Goal: Transaction & Acquisition: Book appointment/travel/reservation

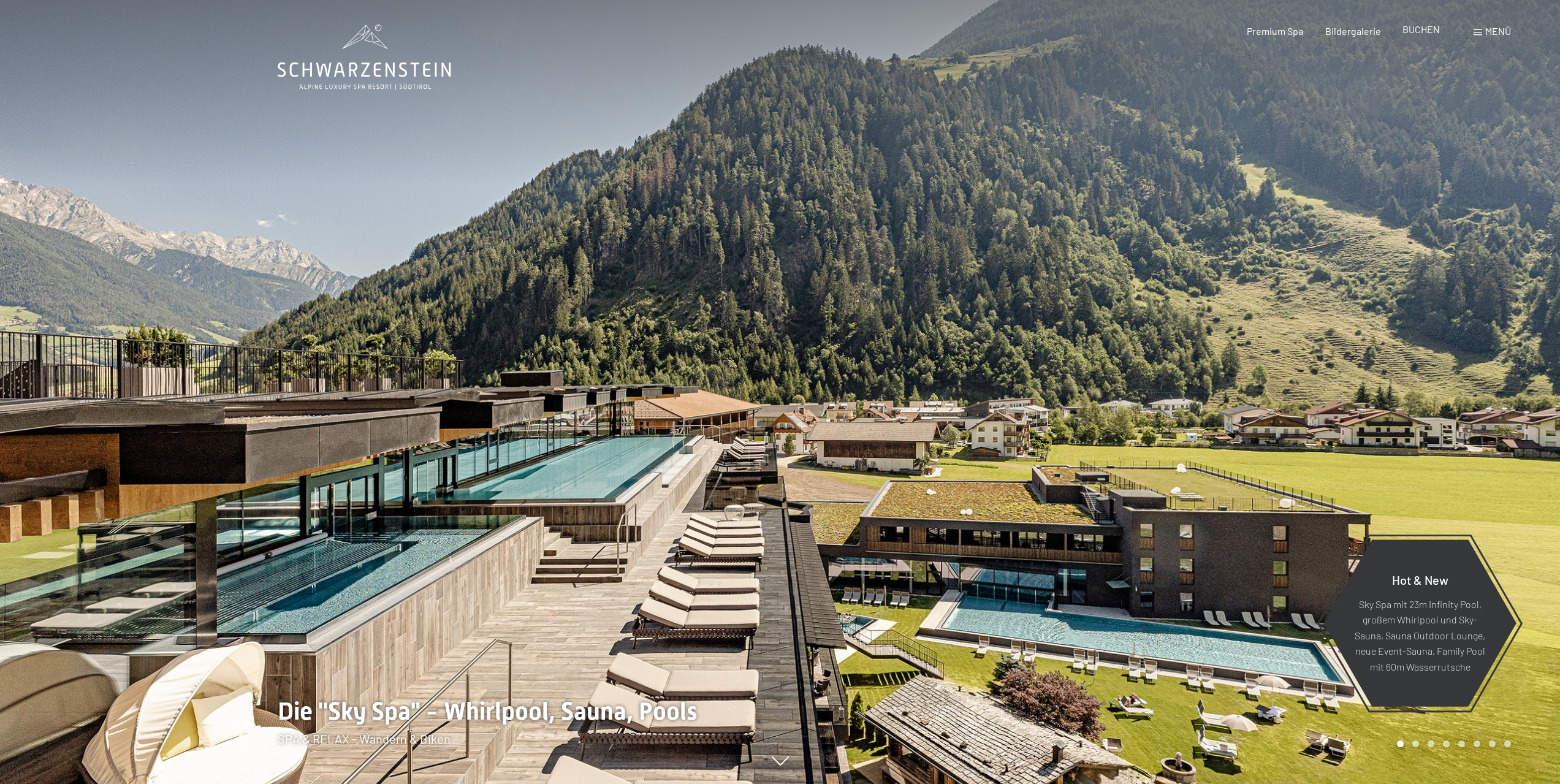
click at [1434, 31] on span "BUCHEN" at bounding box center [1422, 29] width 38 height 12
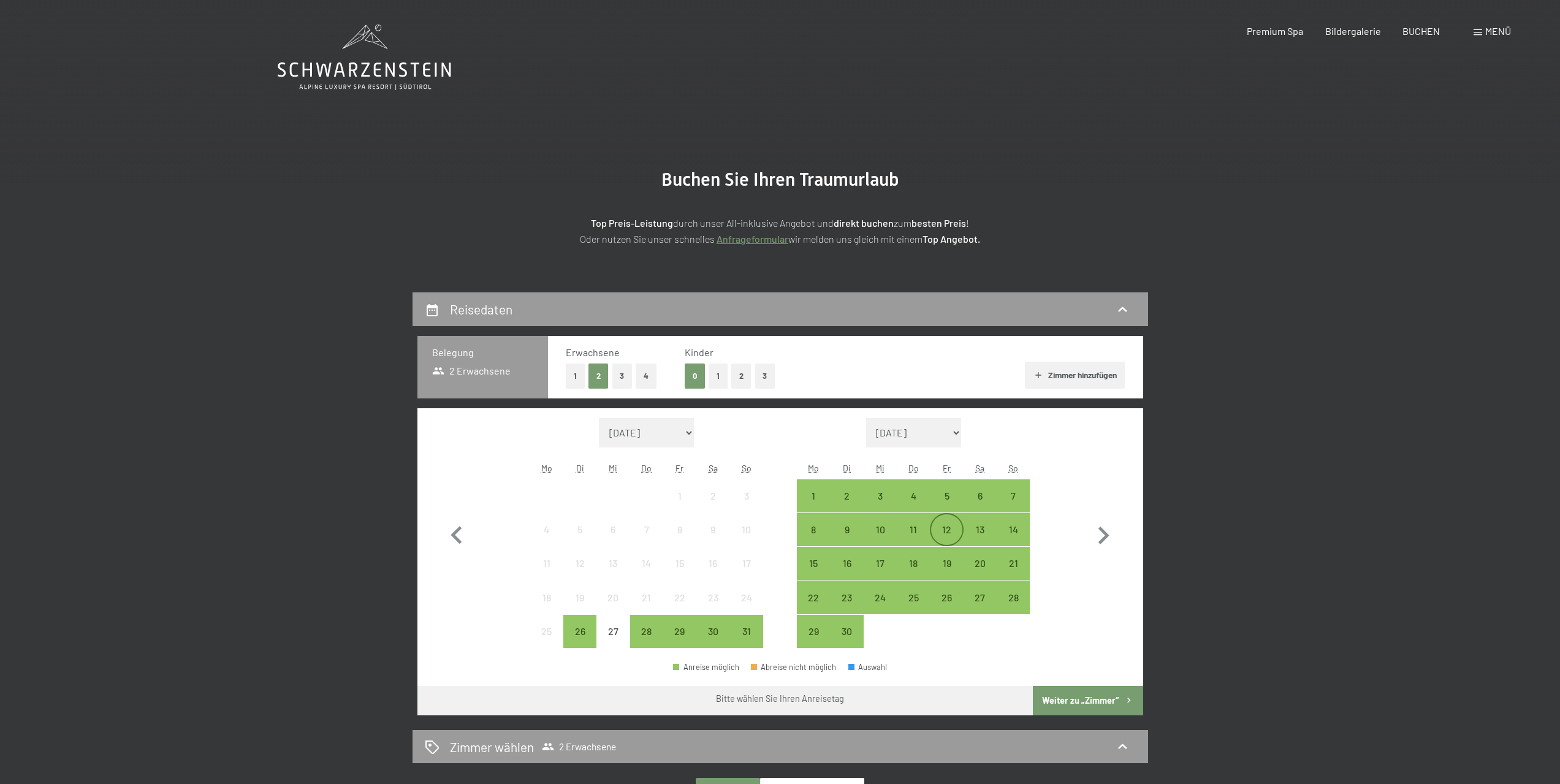
click at [956, 533] on div "12" at bounding box center [946, 540] width 31 height 31
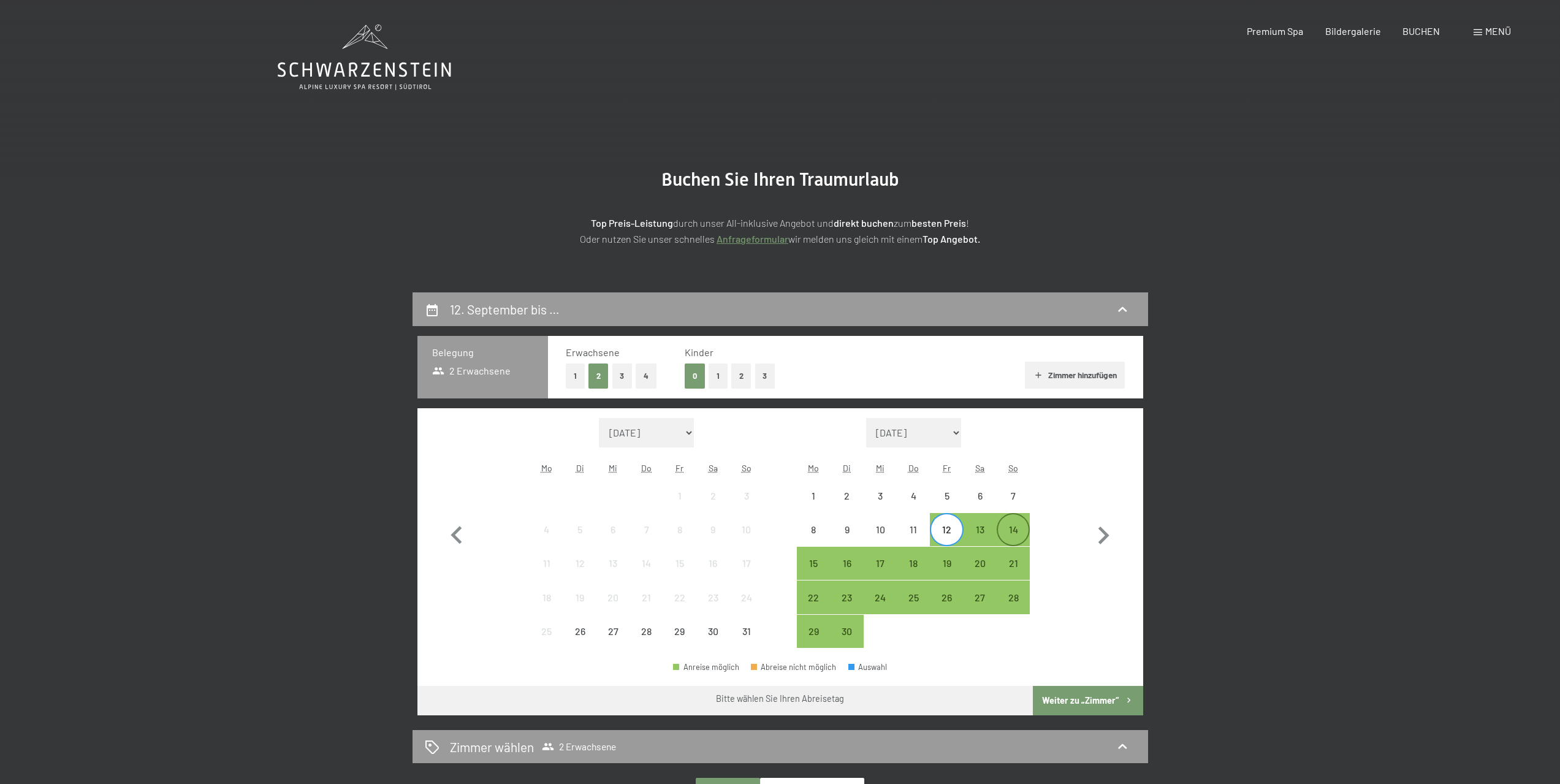
click at [1009, 534] on div "14" at bounding box center [1013, 540] width 31 height 31
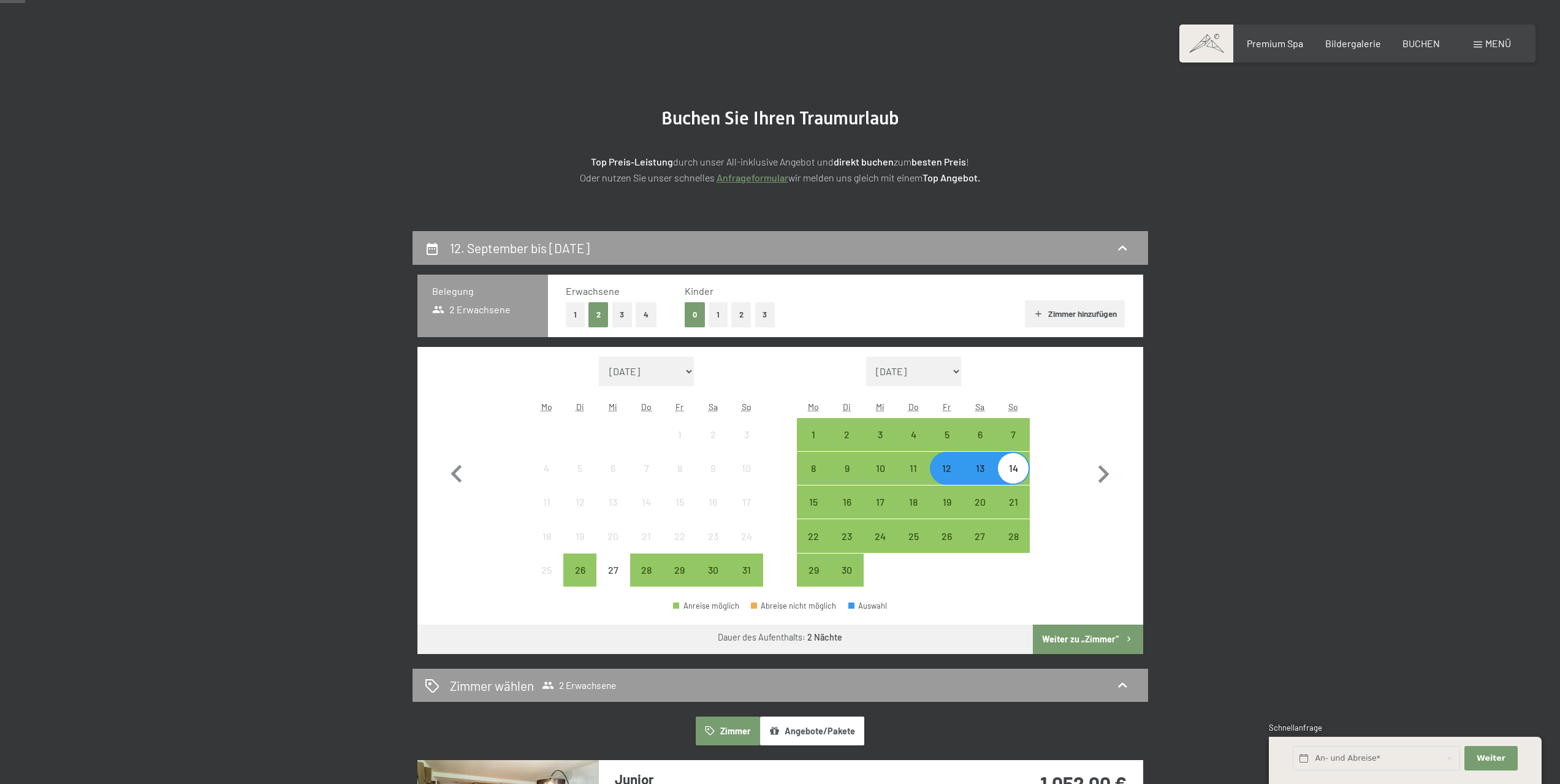
click at [1089, 640] on button "Weiter zu „Zimmer“" at bounding box center [1087, 639] width 110 height 30
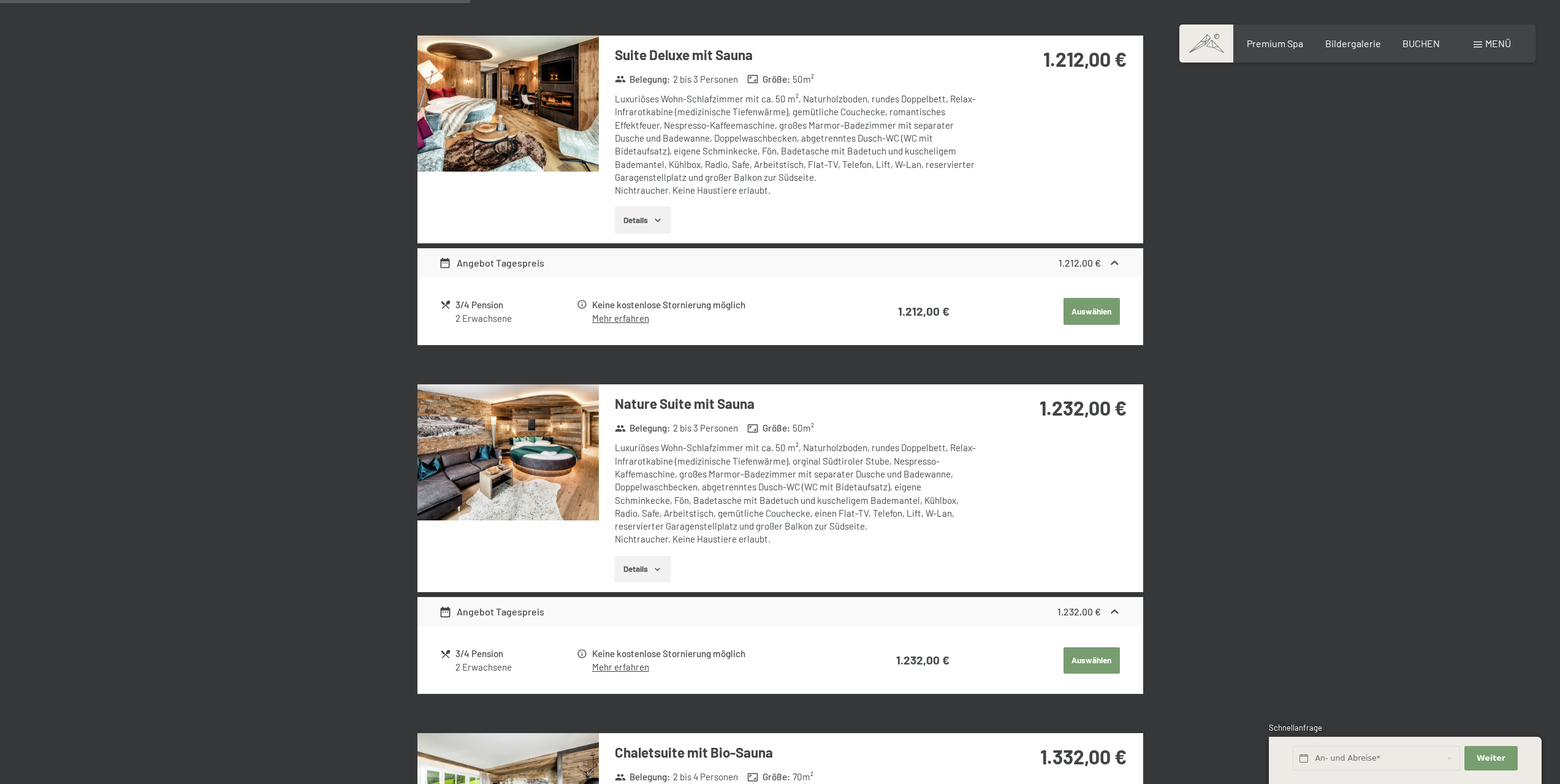
scroll to position [1027, 0]
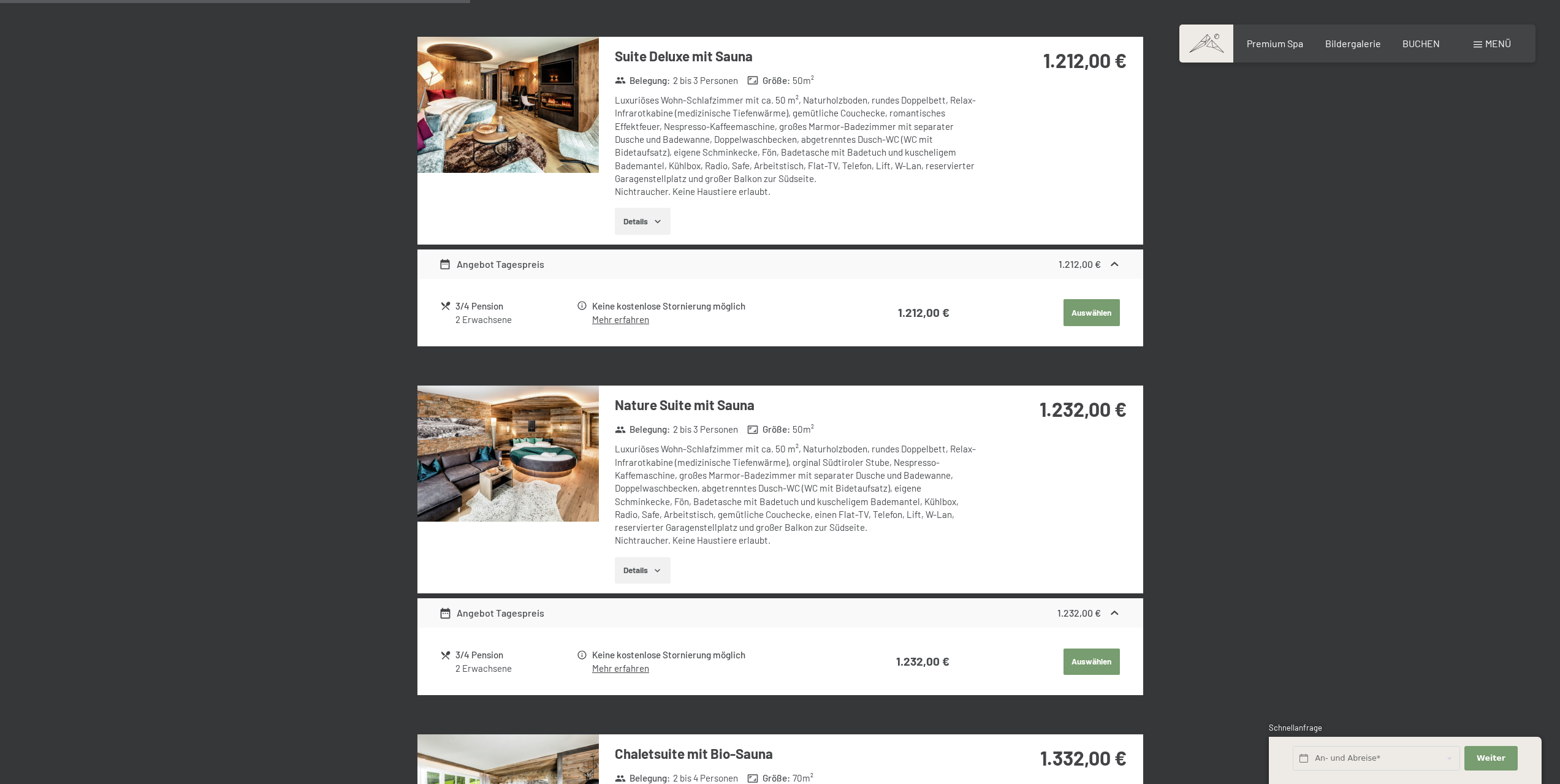
click at [552, 418] on img at bounding box center [507, 453] width 182 height 136
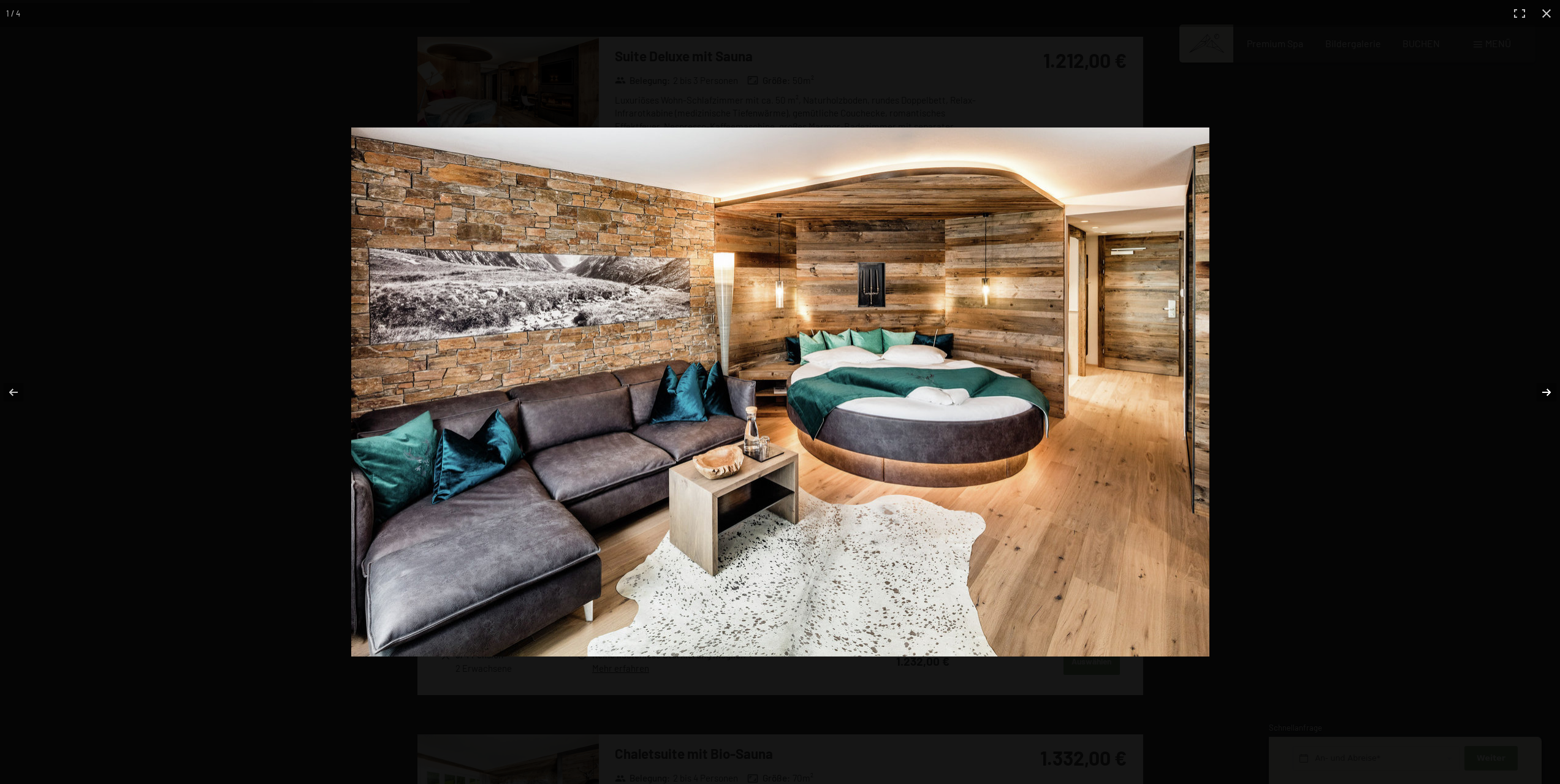
click at [1543, 387] on button "button" at bounding box center [1538, 392] width 43 height 62
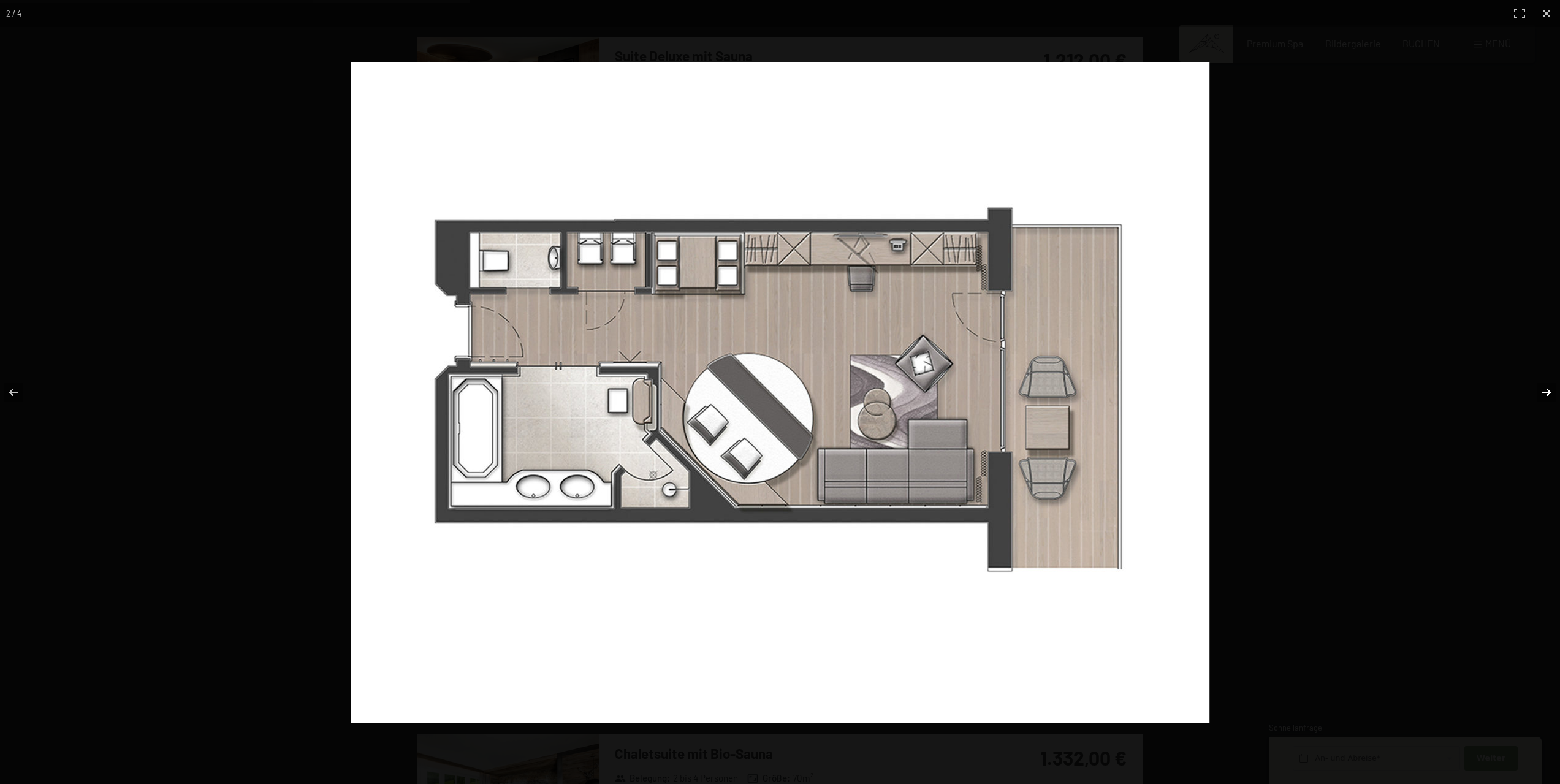
click at [1544, 392] on button "button" at bounding box center [1538, 392] width 43 height 62
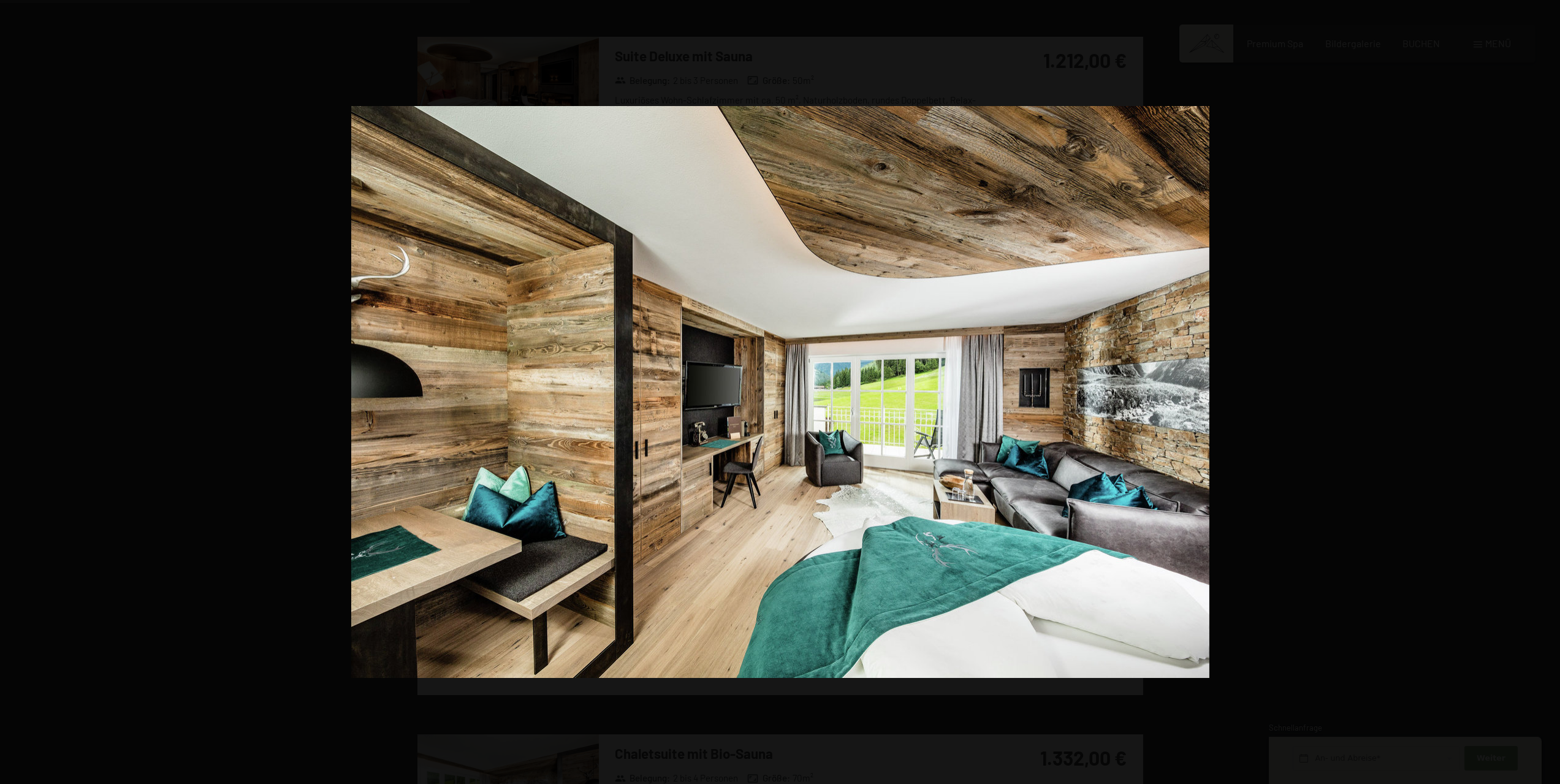
click at [1544, 392] on button "button" at bounding box center [1538, 392] width 43 height 62
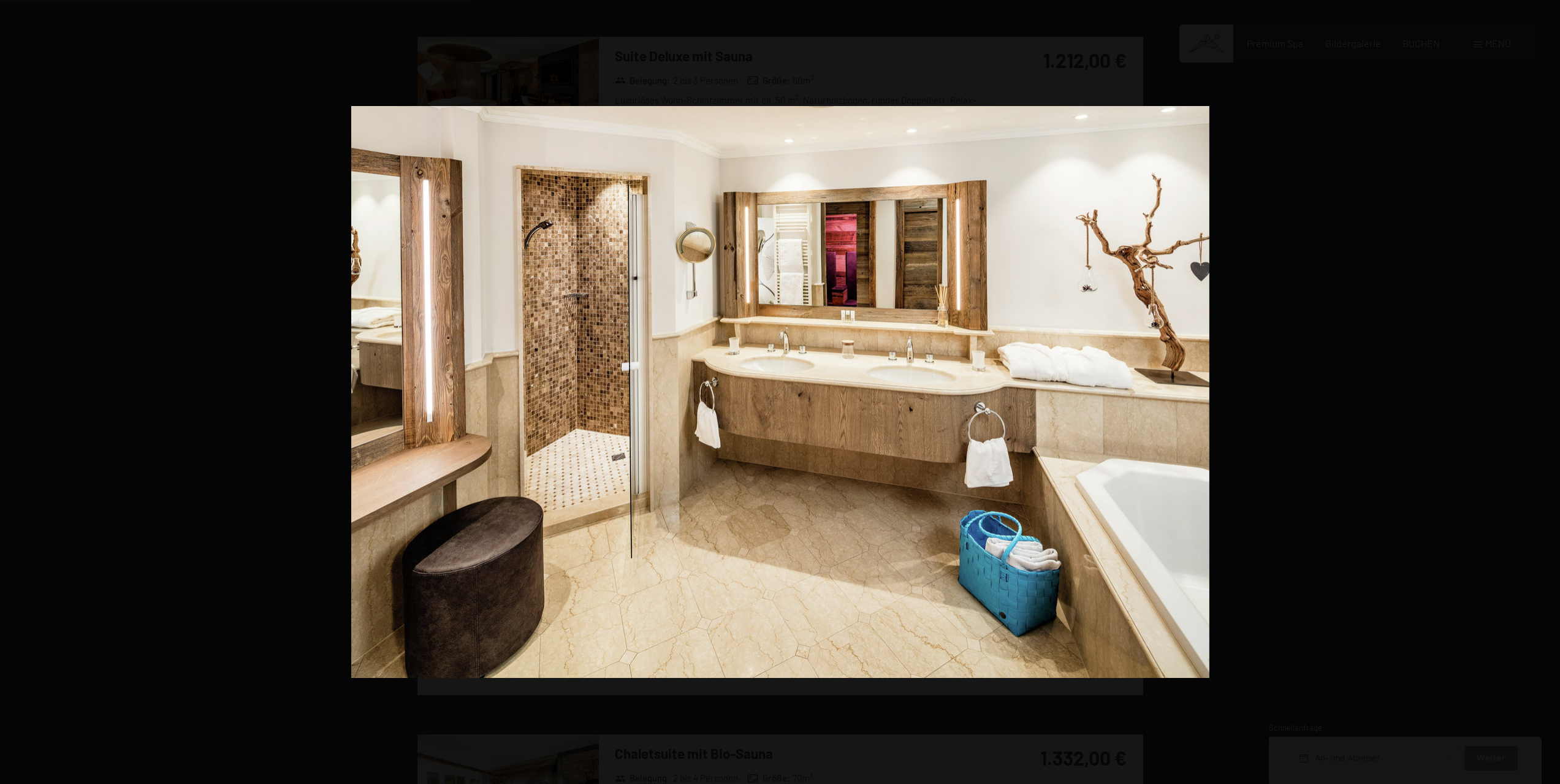
click at [1544, 392] on button "button" at bounding box center [1538, 392] width 43 height 62
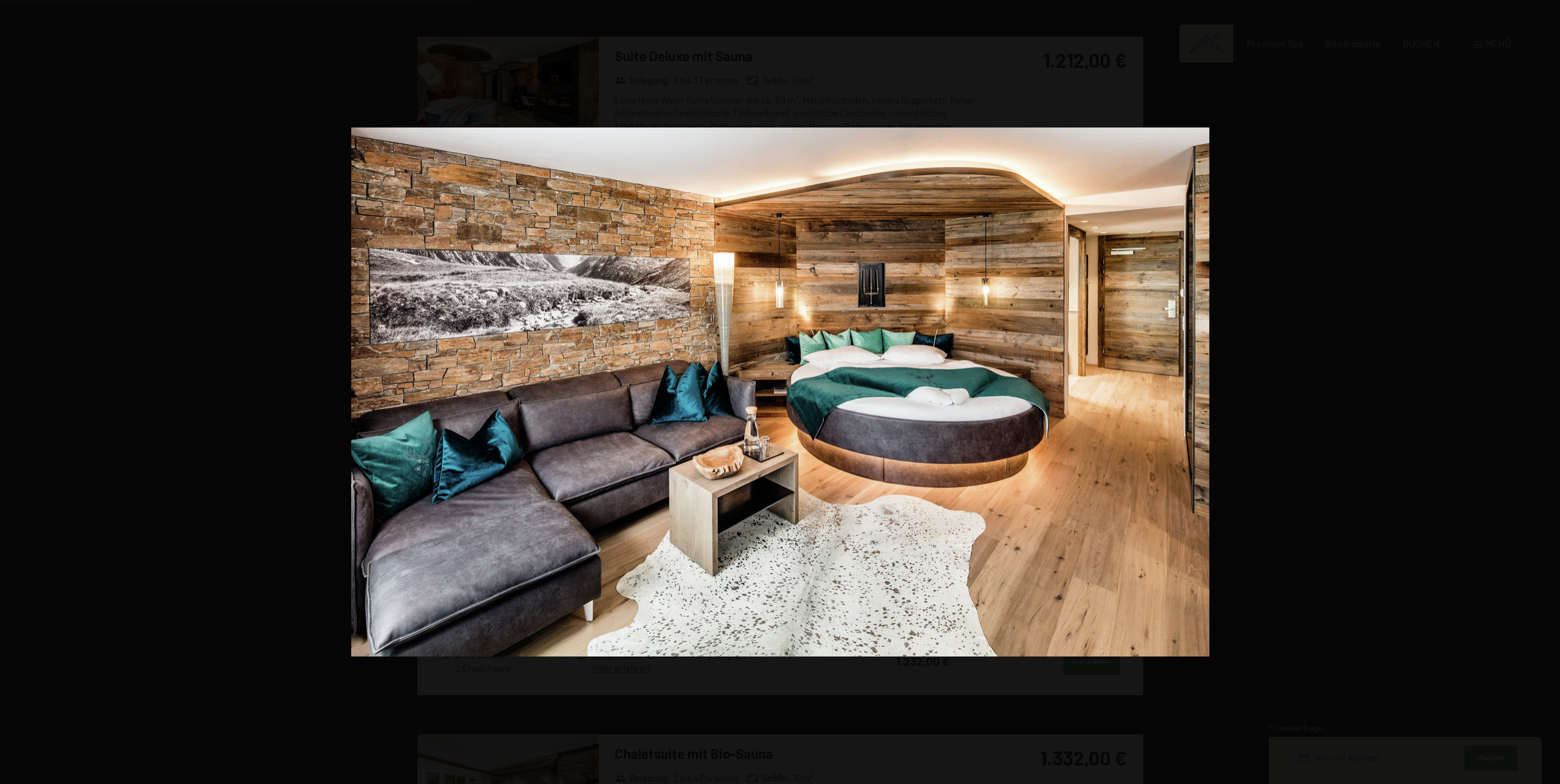
click at [1544, 392] on button "button" at bounding box center [1538, 392] width 43 height 62
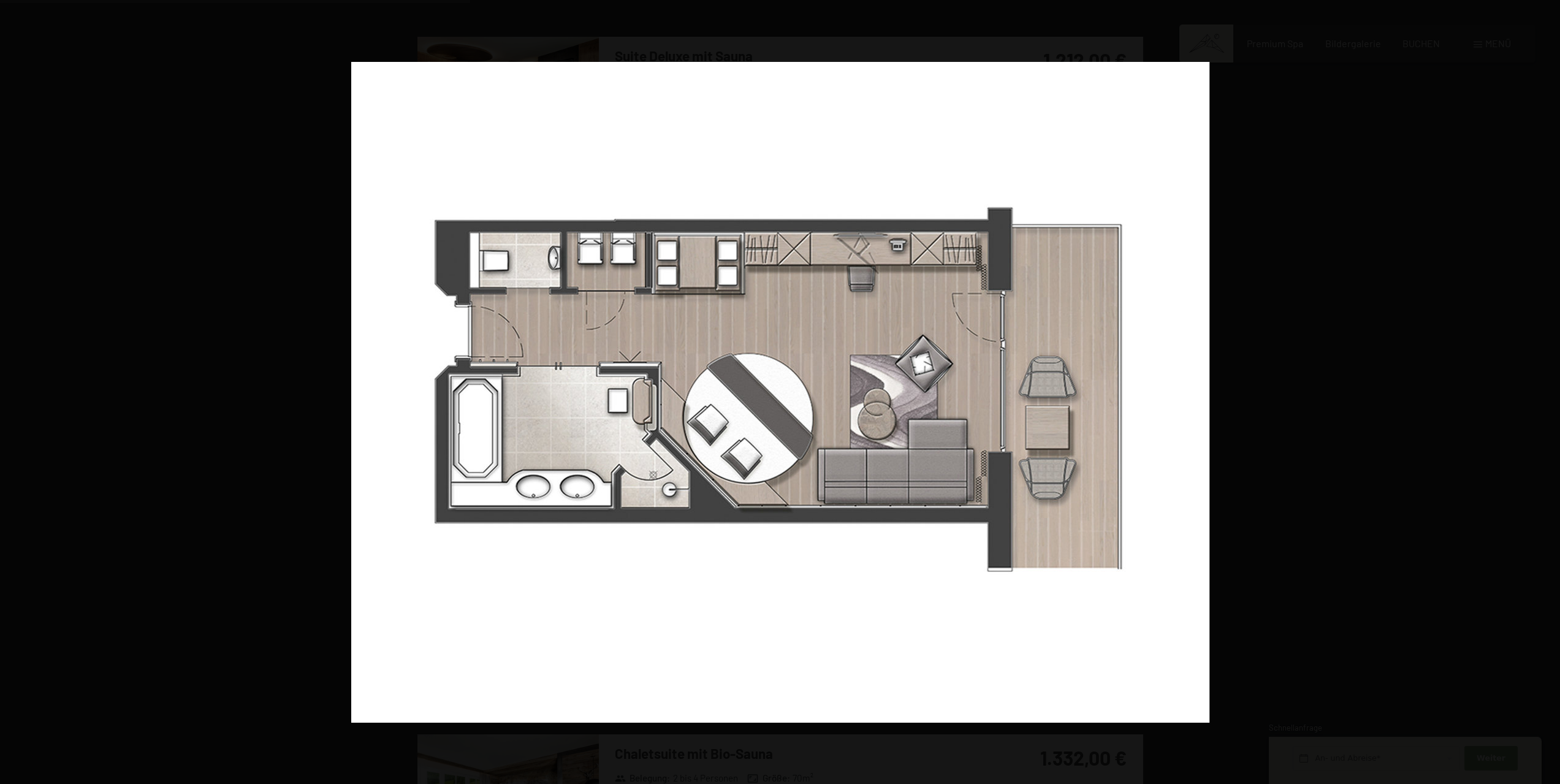
click at [1544, 392] on button "button" at bounding box center [1538, 392] width 43 height 62
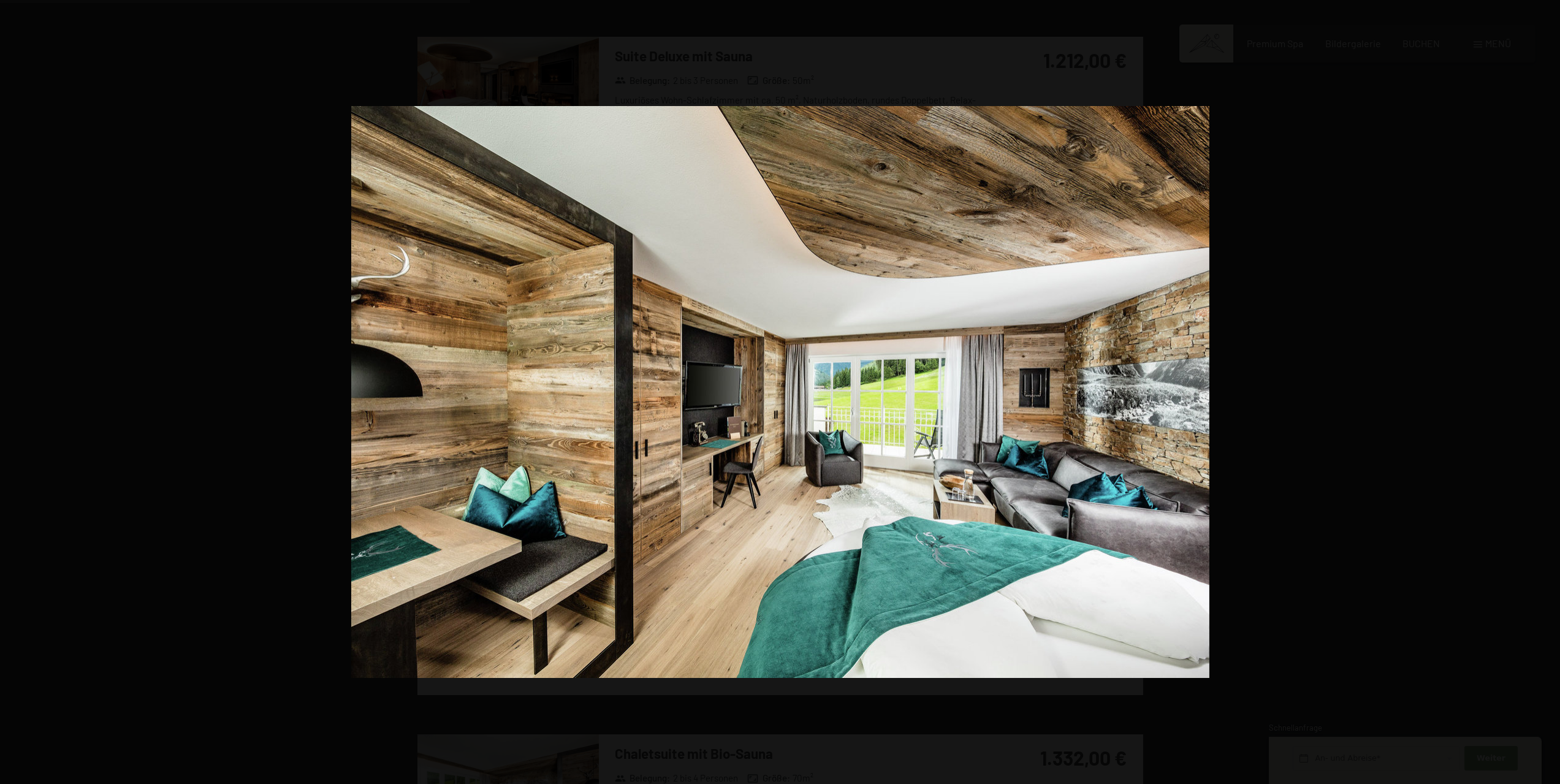
click at [1544, 392] on button "button" at bounding box center [1538, 392] width 43 height 62
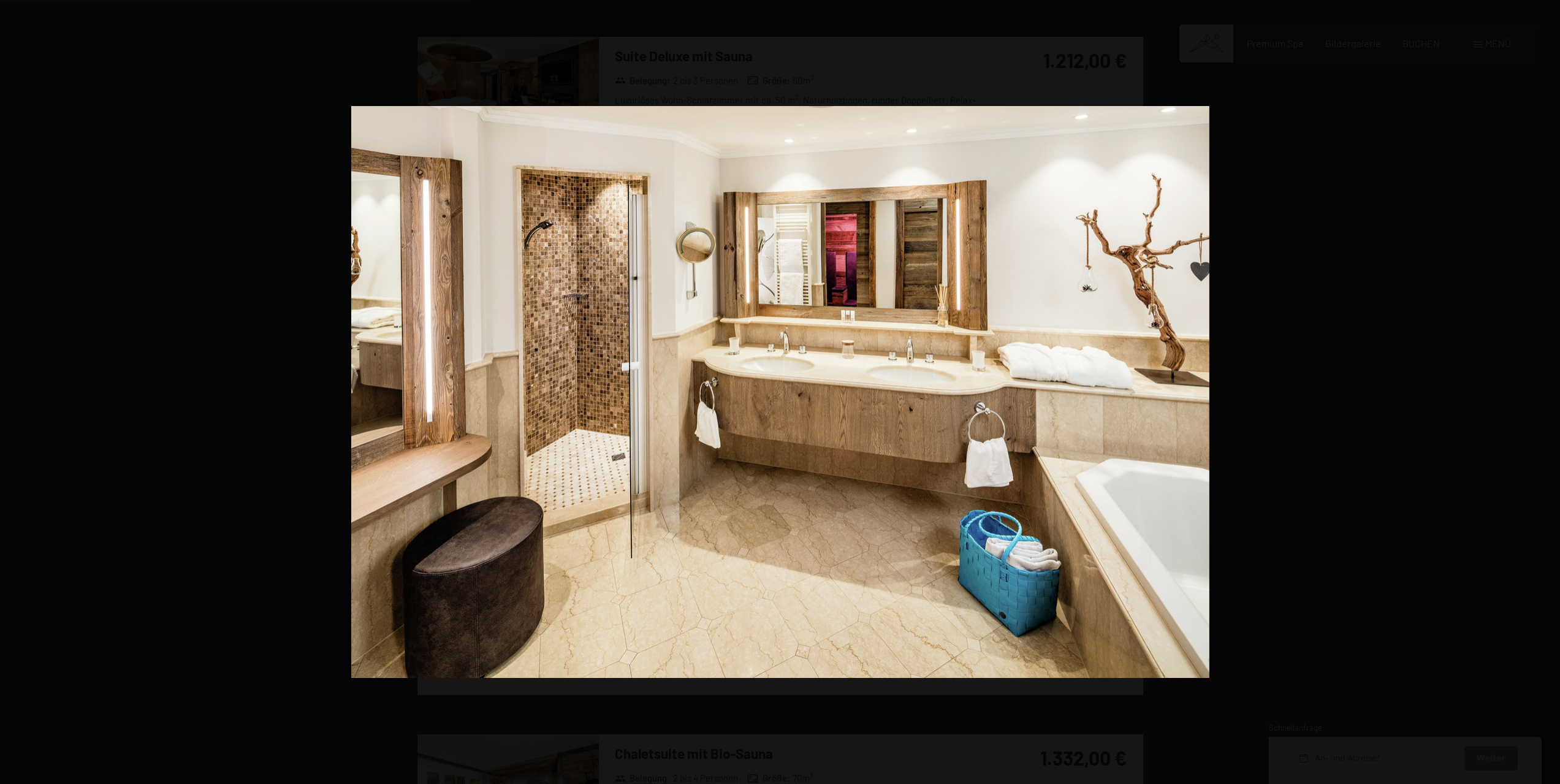
click at [1544, 392] on button "button" at bounding box center [1538, 392] width 43 height 62
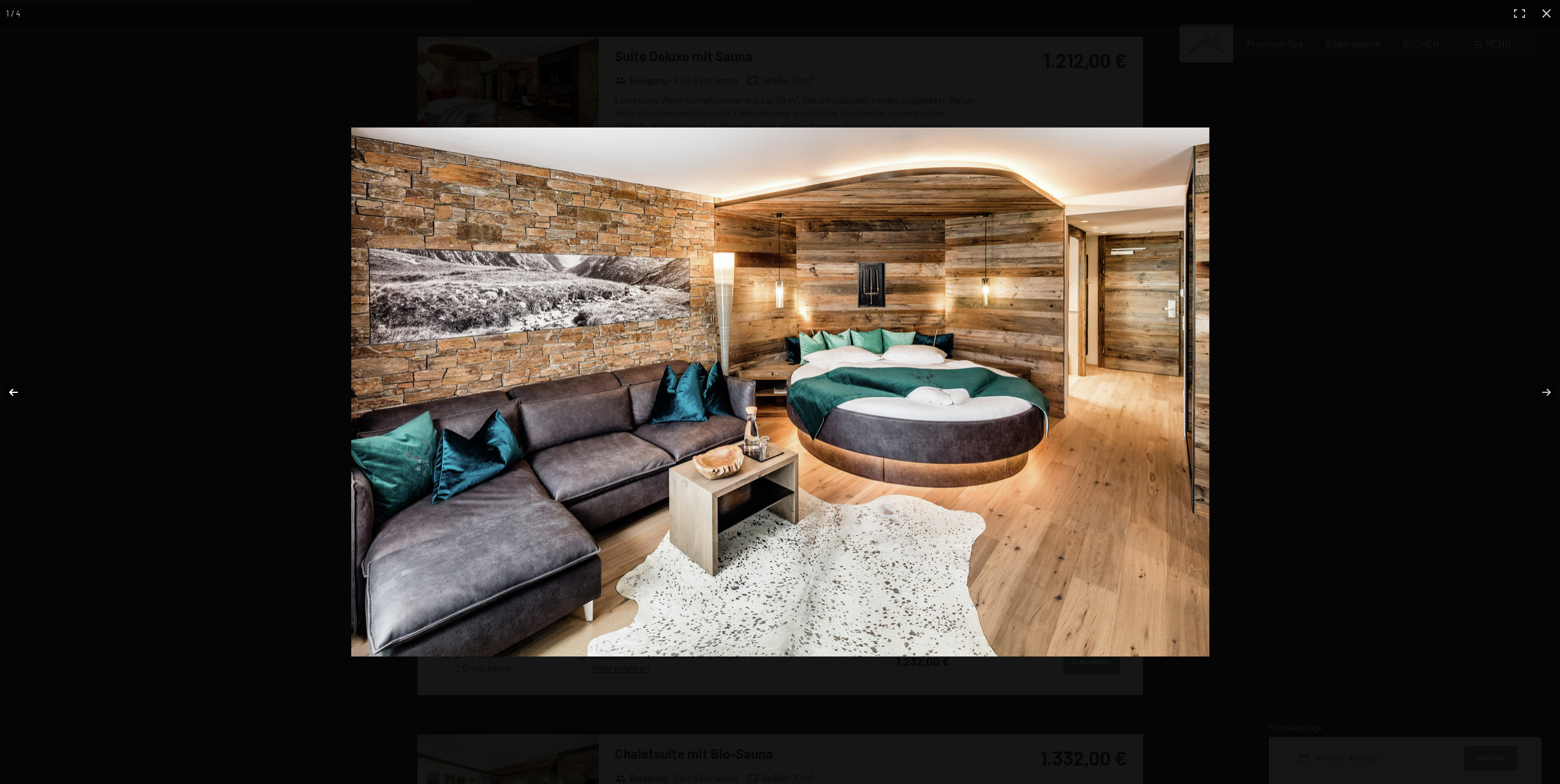
click at [23, 390] on button "button" at bounding box center [21, 392] width 43 height 62
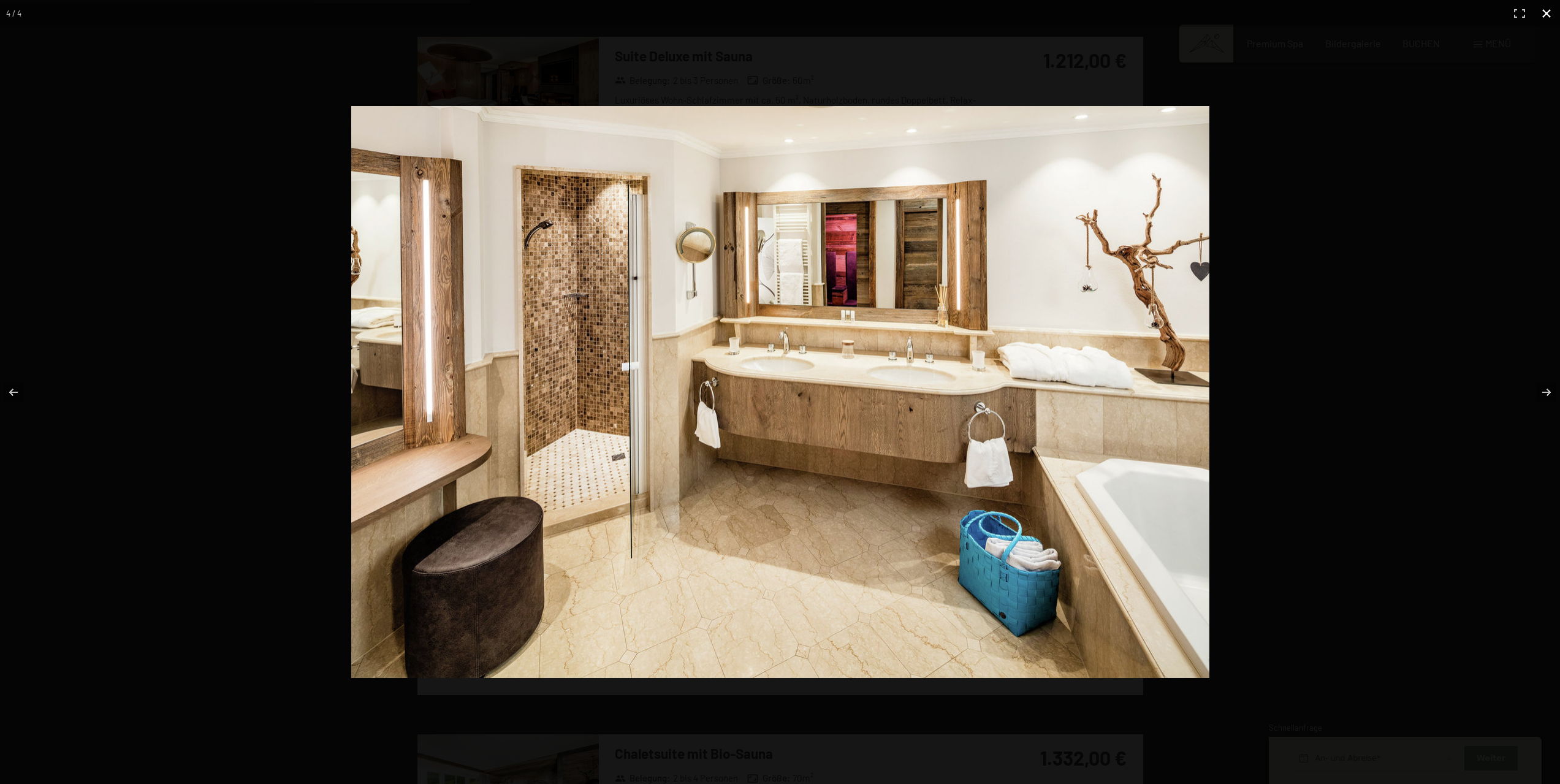
click at [1552, 12] on button "button" at bounding box center [1546, 13] width 27 height 27
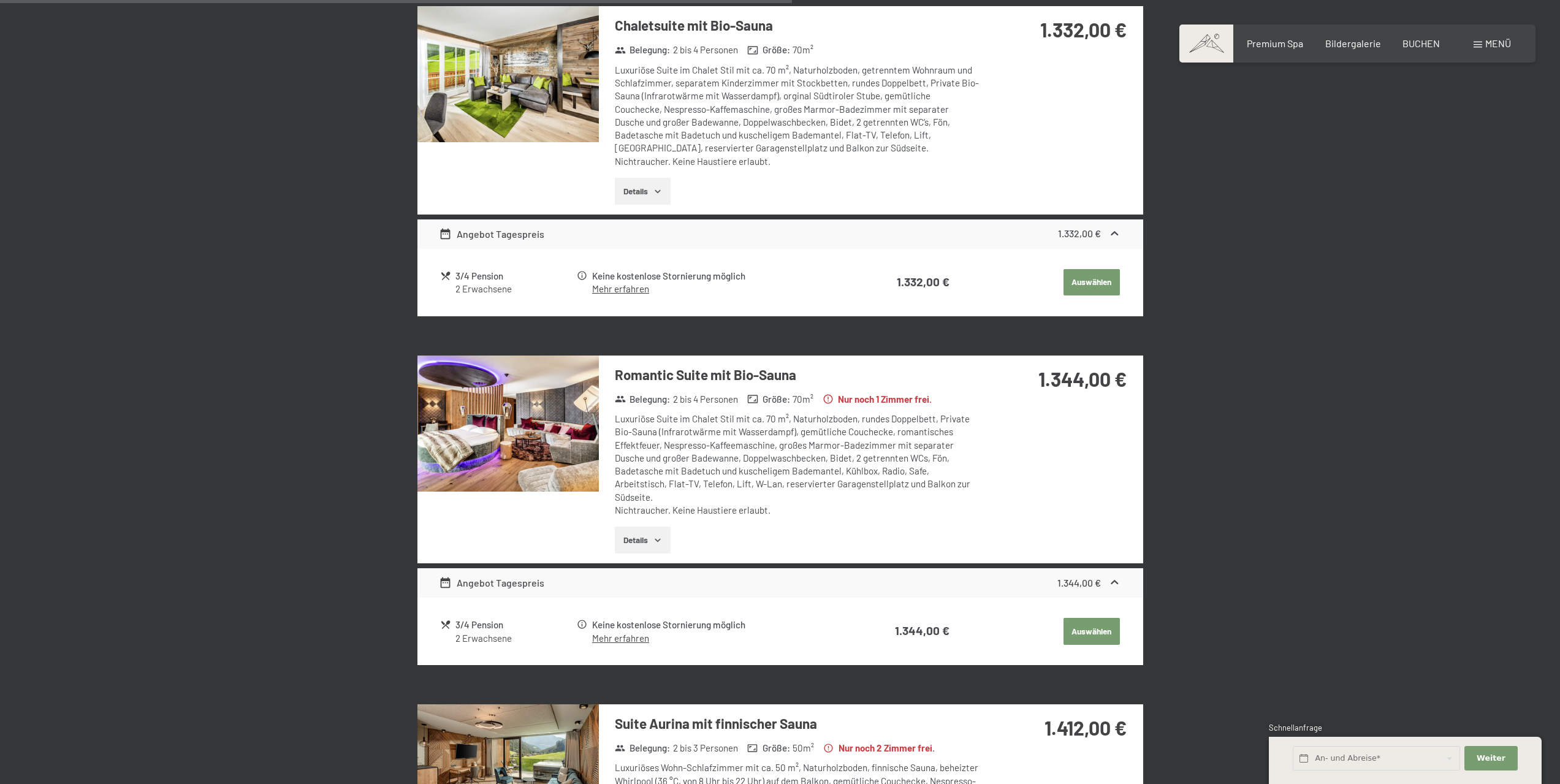
scroll to position [1763, 0]
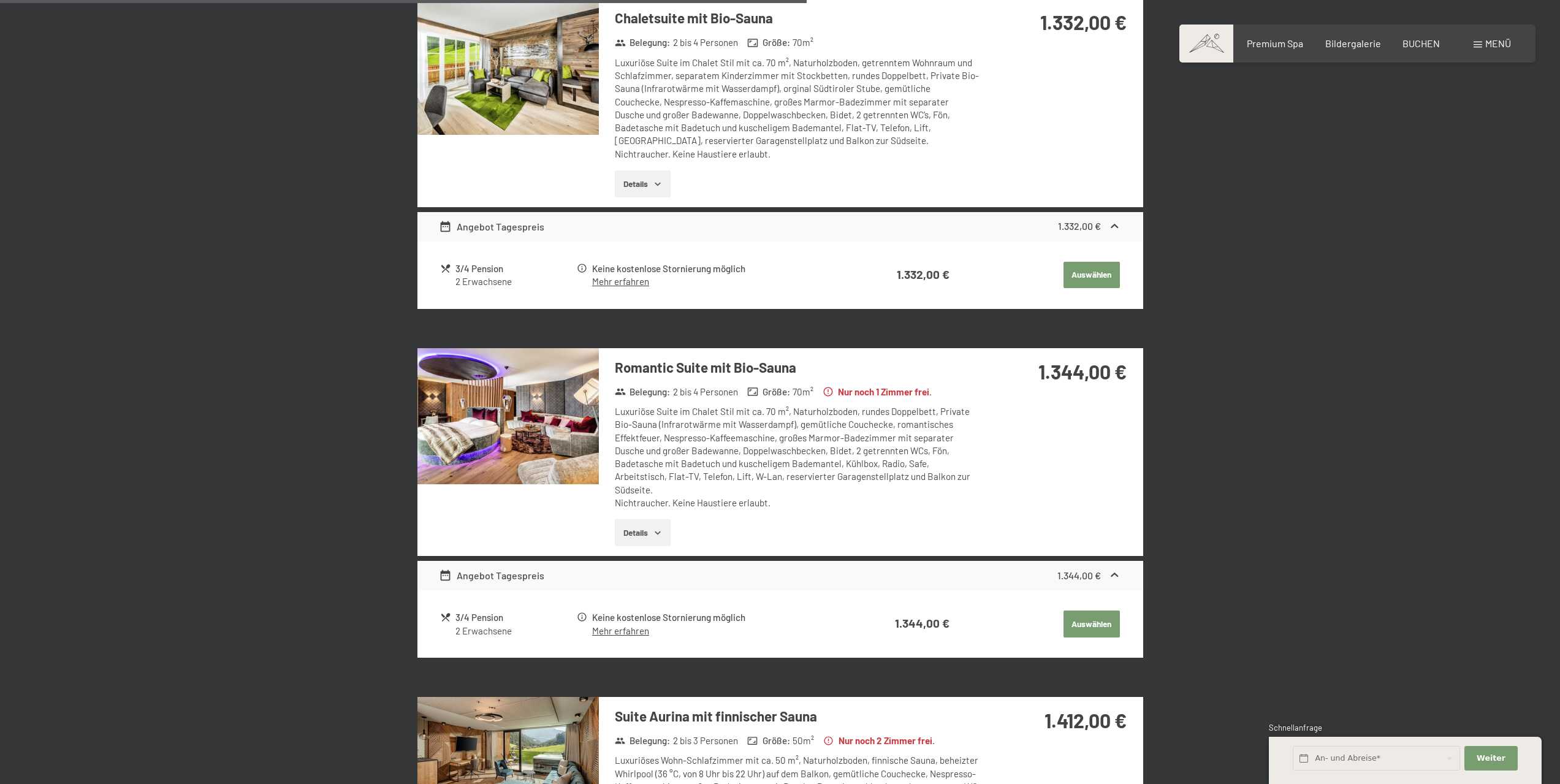
click at [647, 541] on button "Details" at bounding box center [642, 532] width 56 height 27
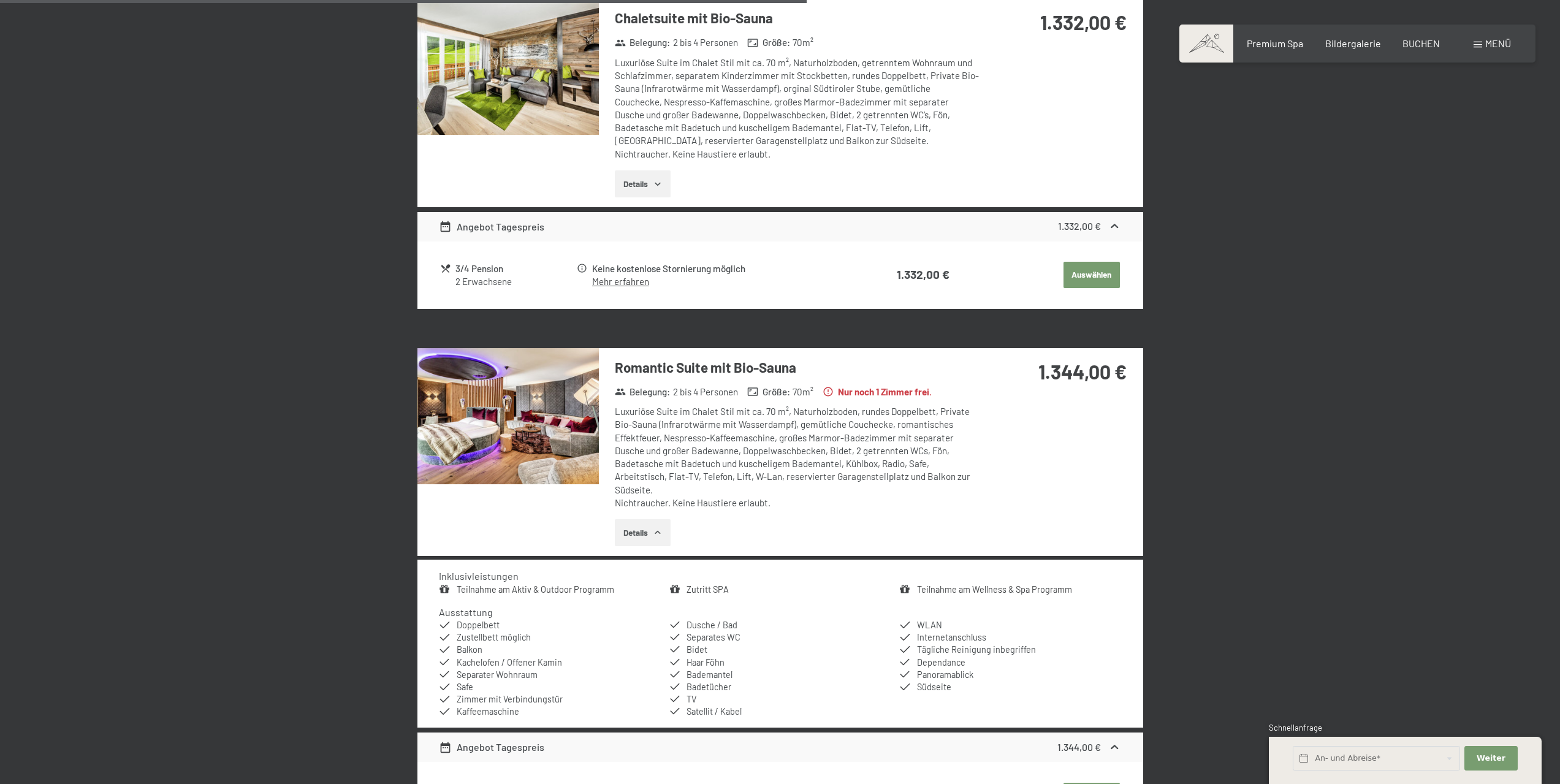
click at [646, 536] on button "Details" at bounding box center [642, 532] width 56 height 27
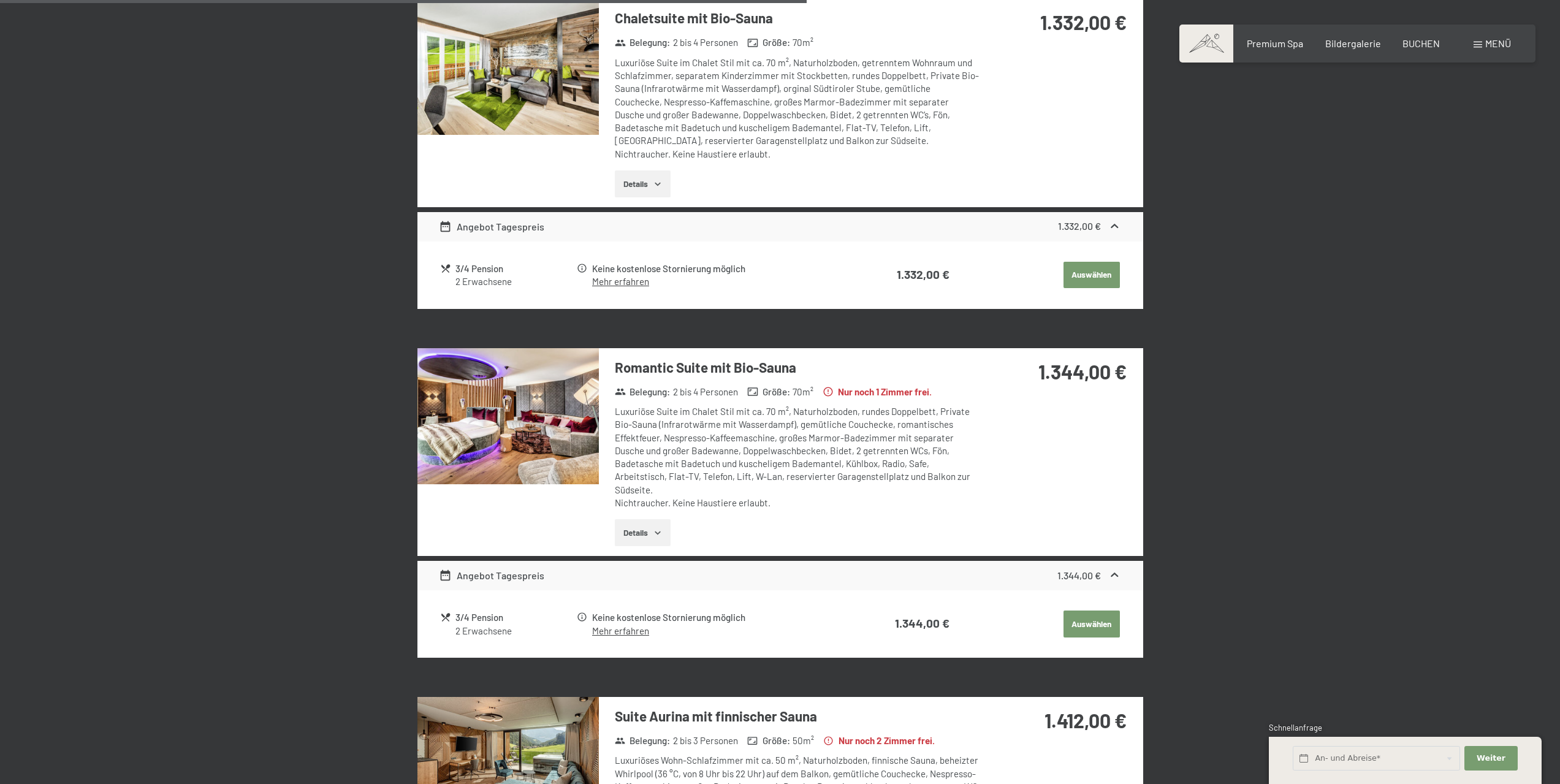
click at [726, 376] on h3 "Romantic Suite mit Bio-Sauna" at bounding box center [796, 367] width 364 height 19
click at [729, 370] on h3 "Romantic Suite mit Bio-Sauna" at bounding box center [796, 367] width 364 height 19
click at [487, 421] on img at bounding box center [507, 416] width 182 height 136
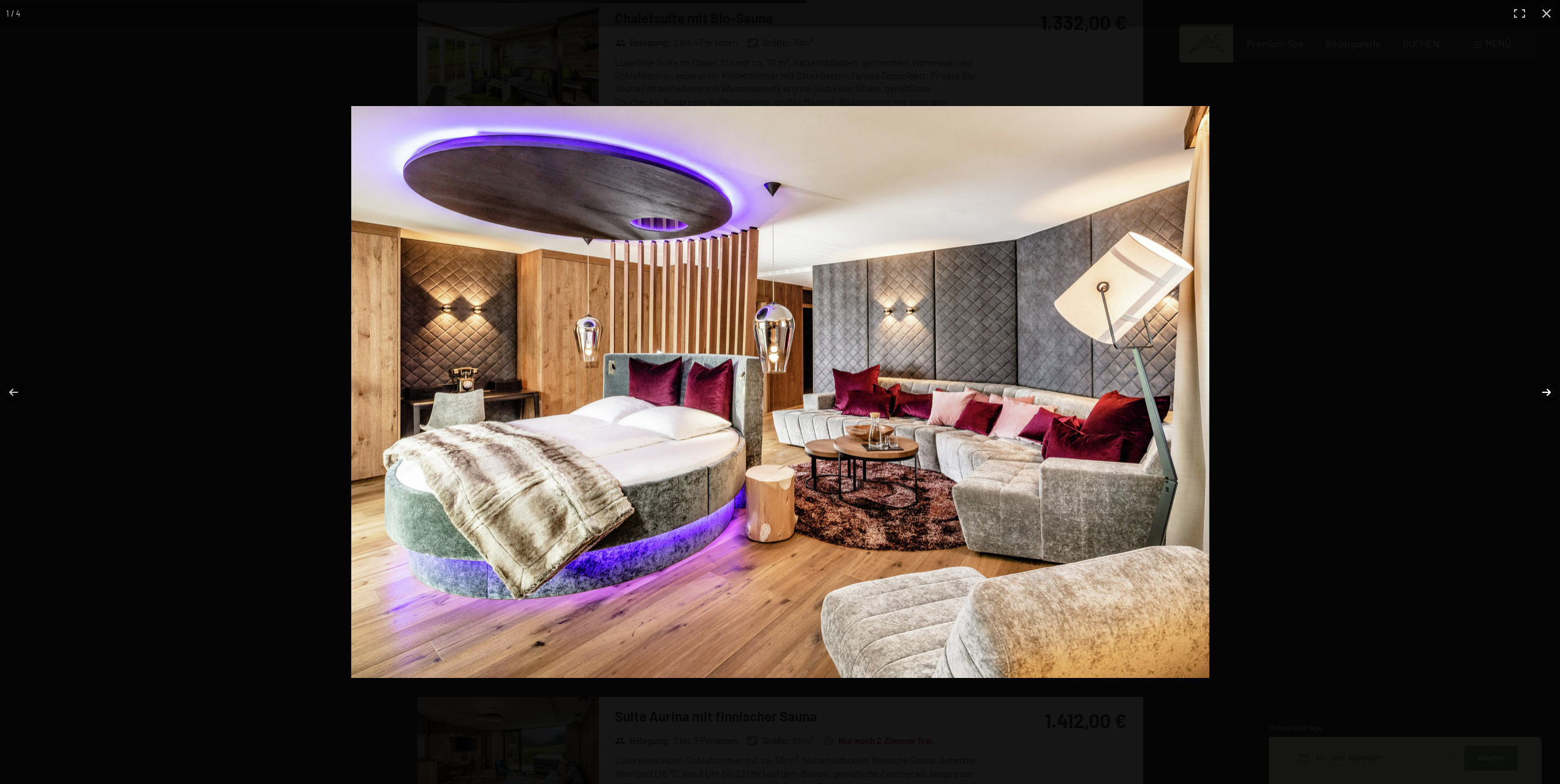
click at [1547, 390] on button "button" at bounding box center [1538, 392] width 43 height 62
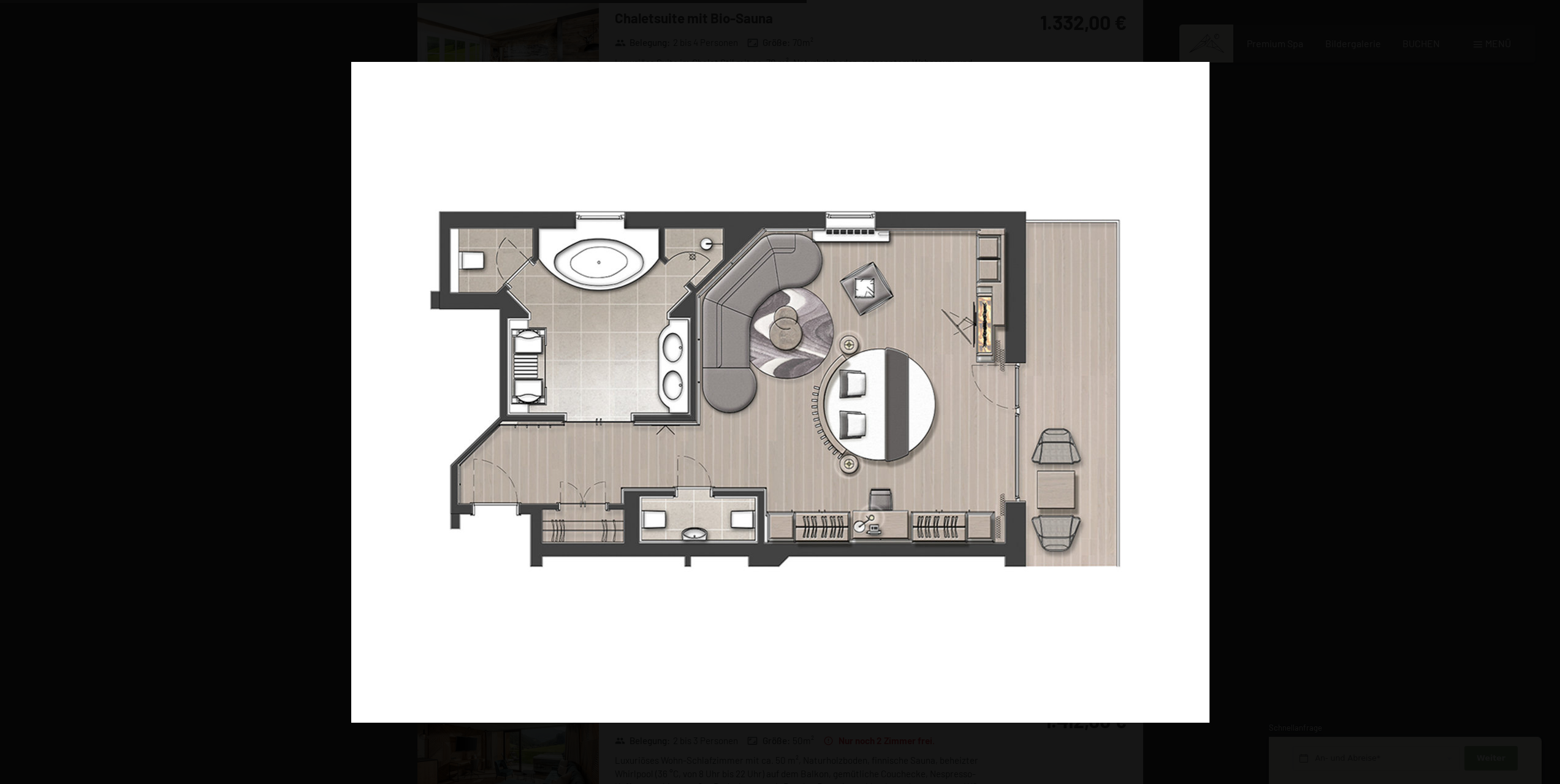
click at [1547, 390] on button "button" at bounding box center [1538, 392] width 43 height 62
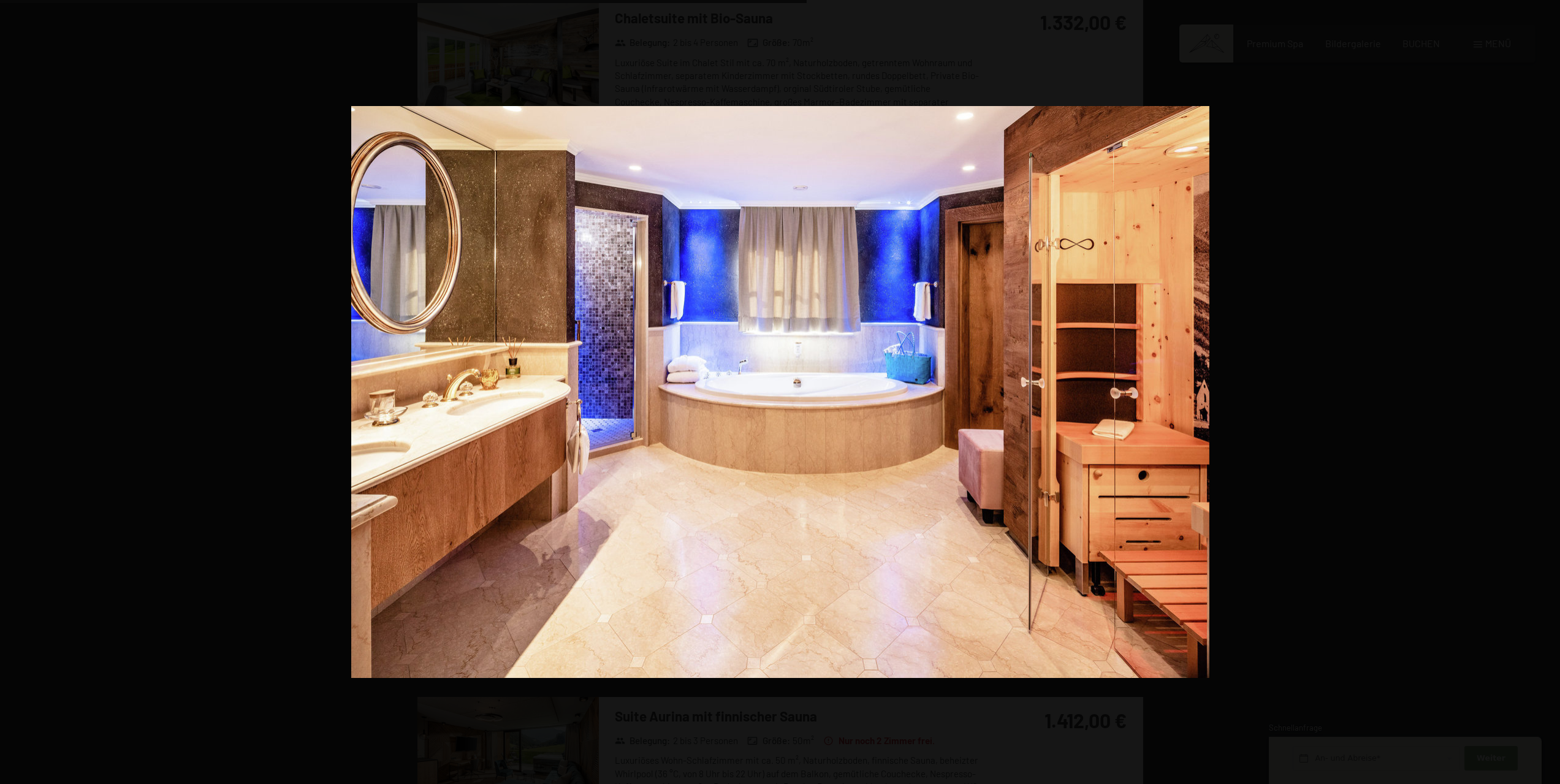
click at [1547, 390] on button "button" at bounding box center [1538, 392] width 43 height 62
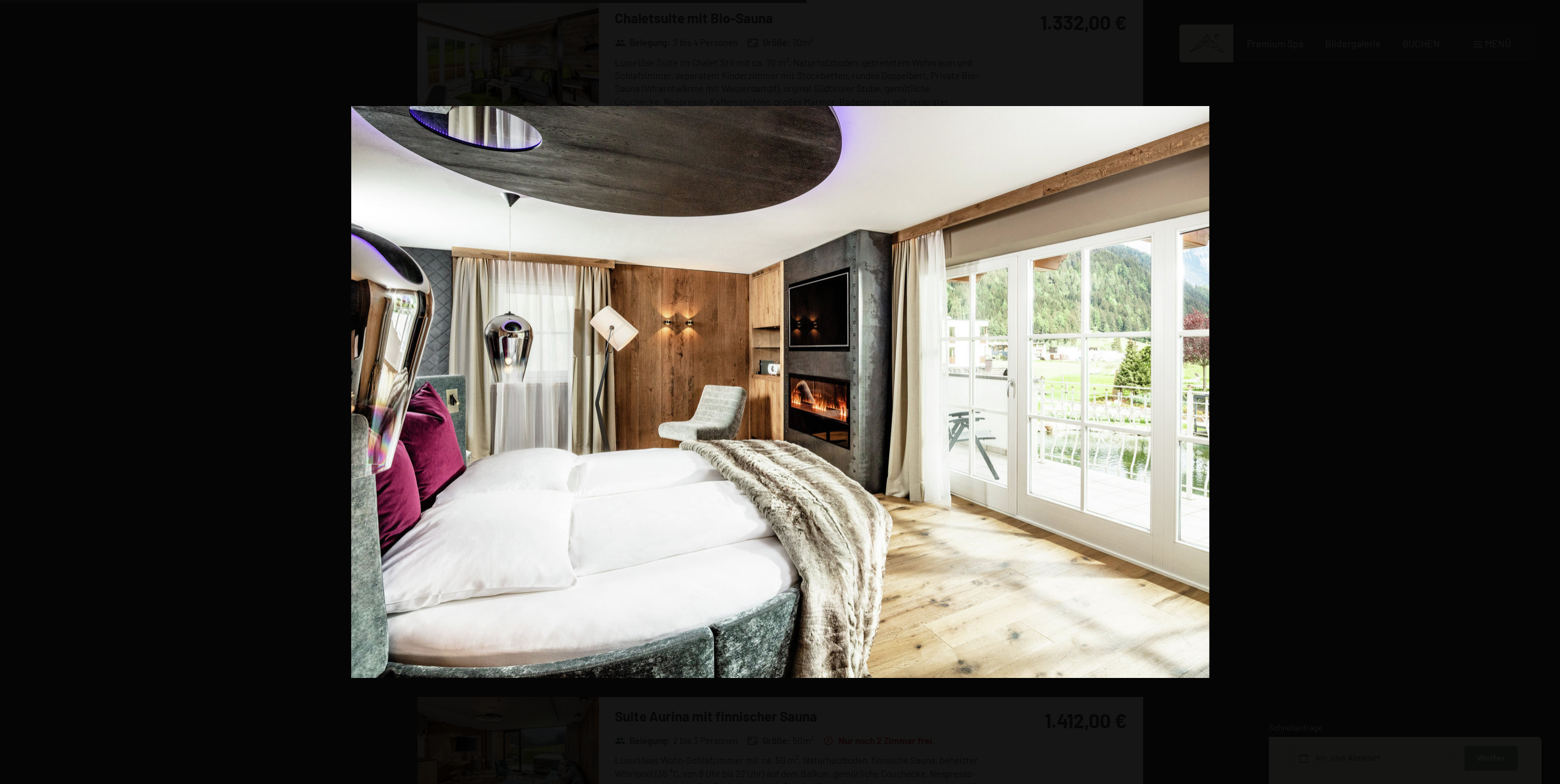
click at [1547, 390] on button "button" at bounding box center [1538, 392] width 43 height 62
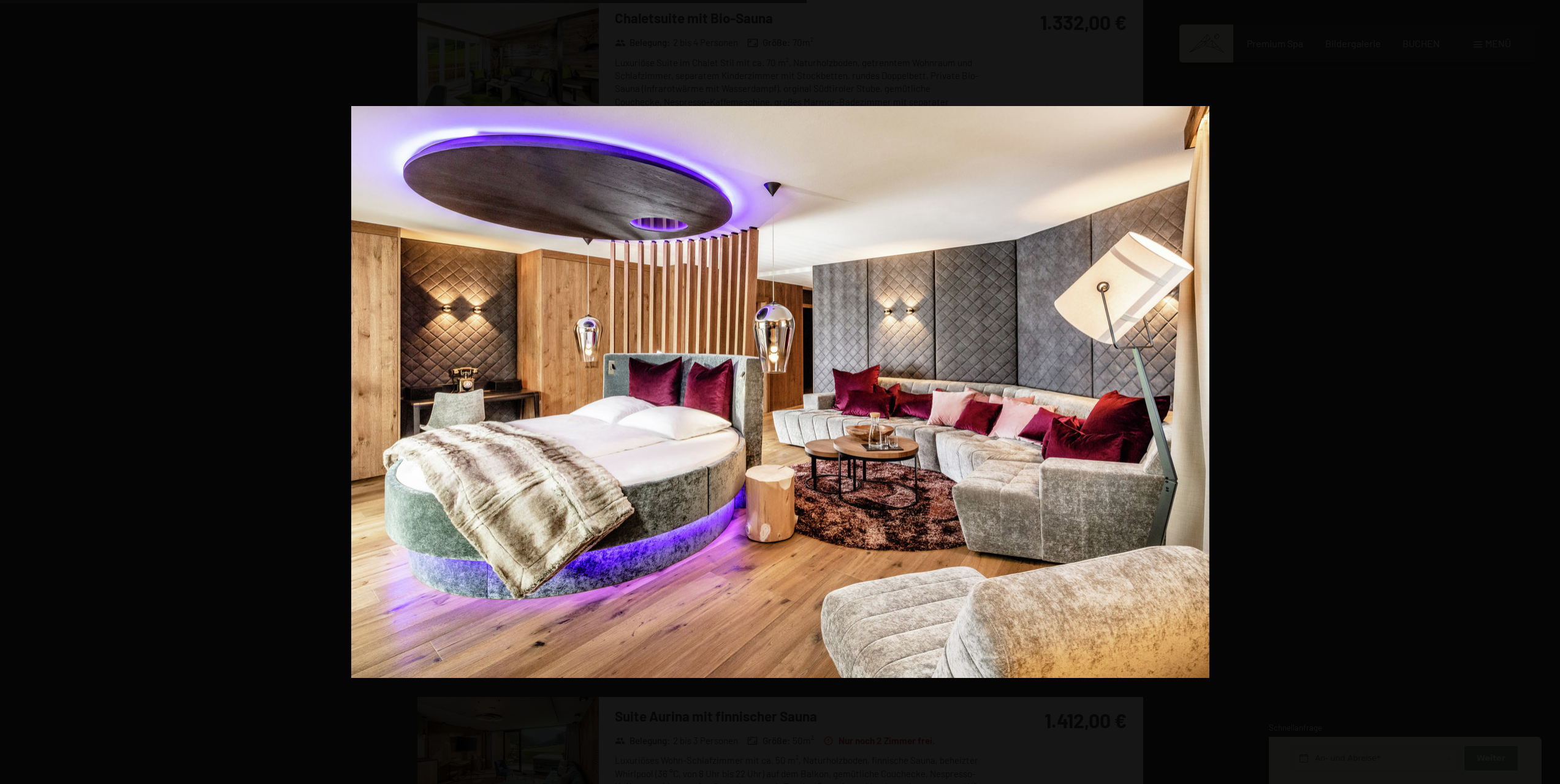
click at [1547, 390] on button "button" at bounding box center [1538, 392] width 43 height 62
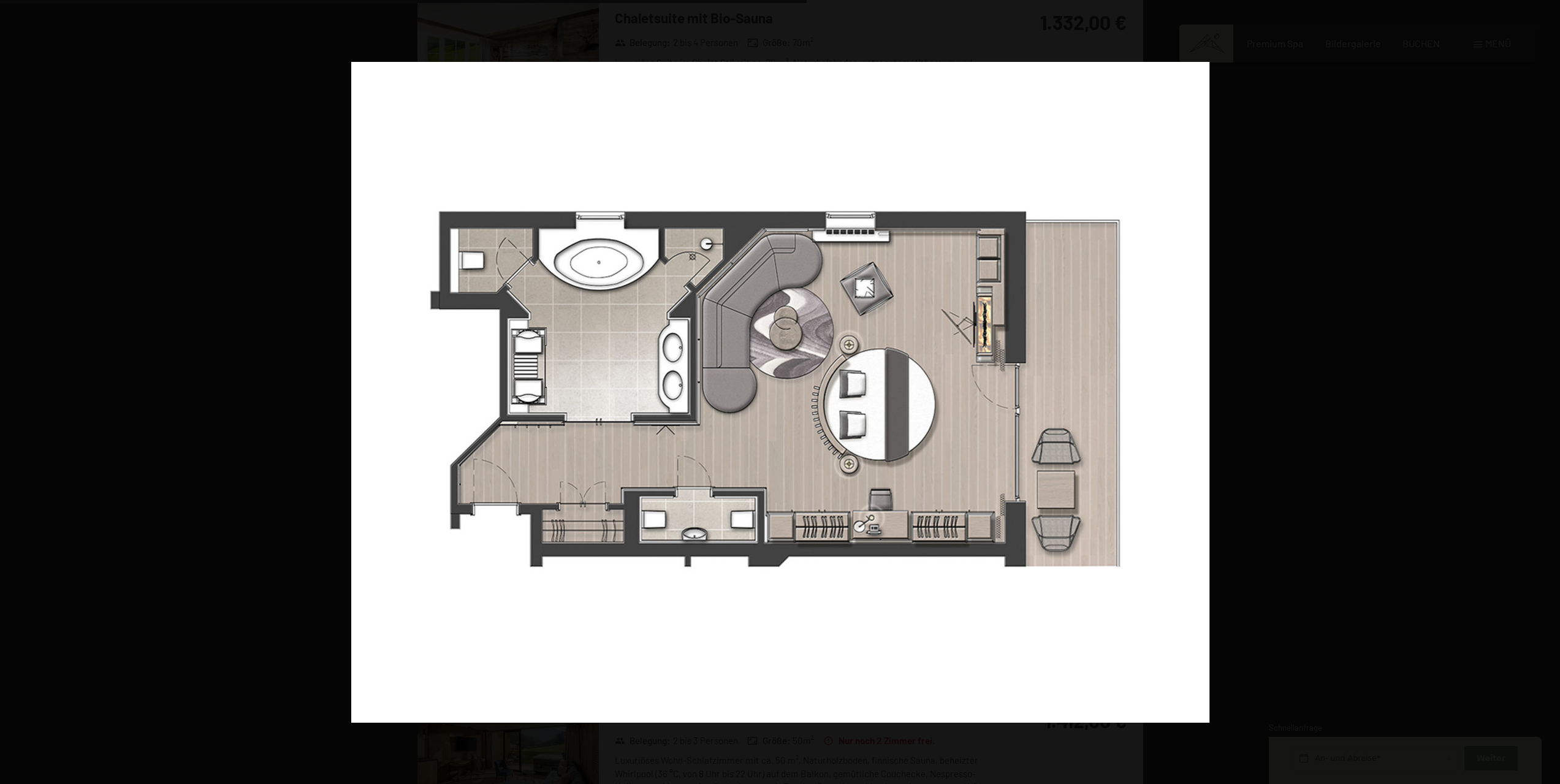
click at [1547, 390] on button "button" at bounding box center [1538, 392] width 43 height 62
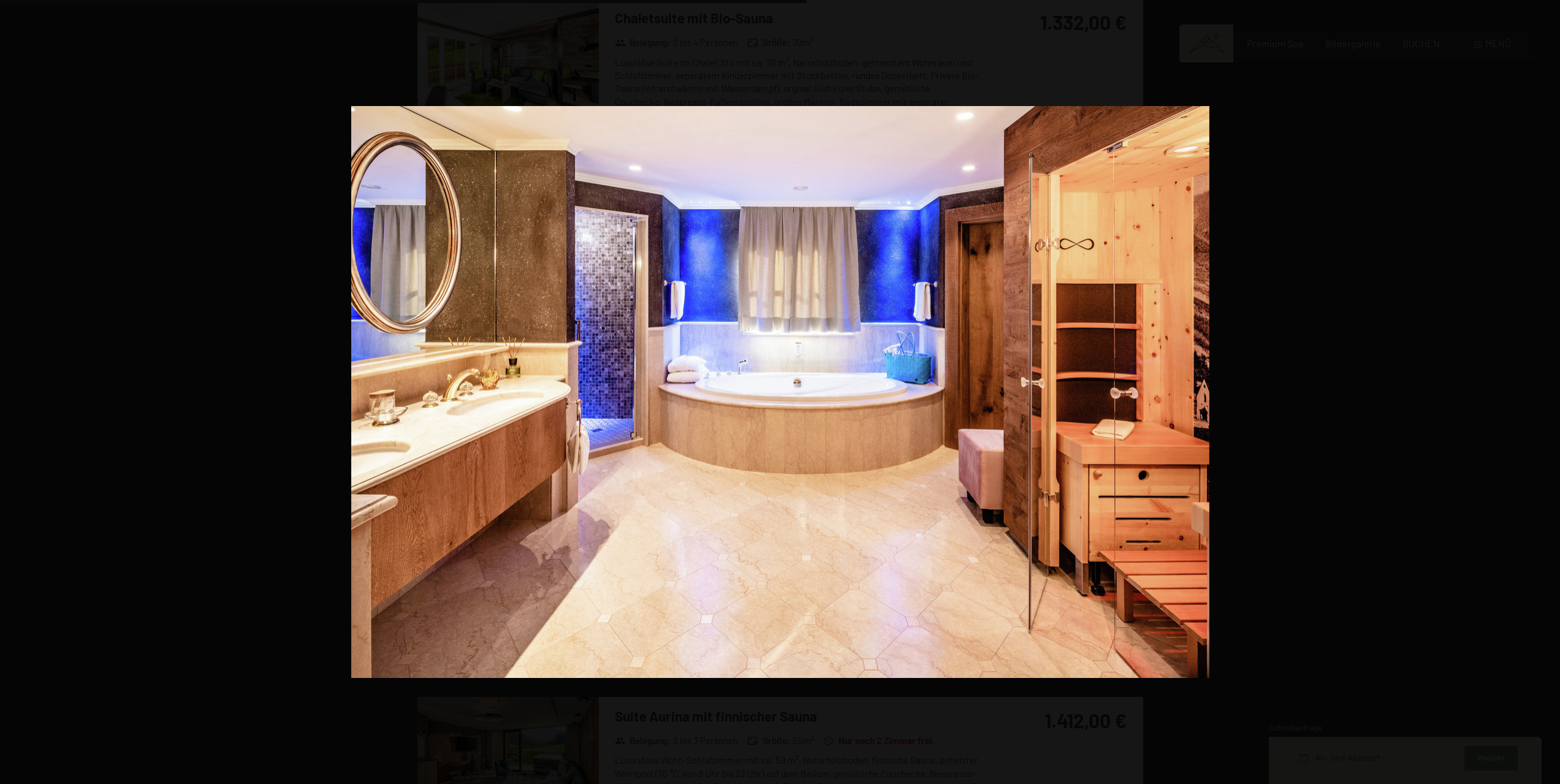
click at [1547, 390] on button "button" at bounding box center [1538, 392] width 43 height 62
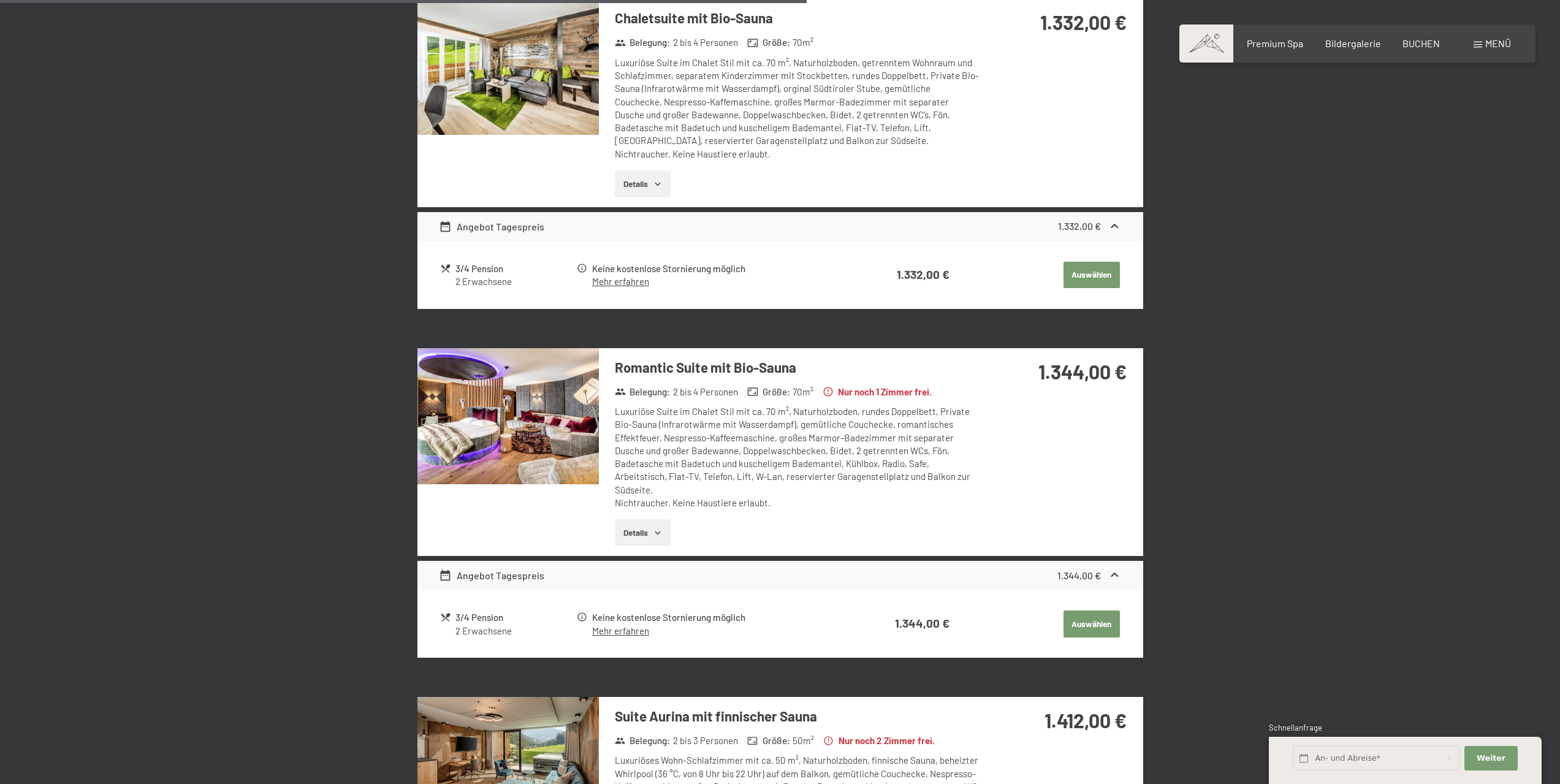
click at [0, 0] on button "button" at bounding box center [0, 0] width 0 height 0
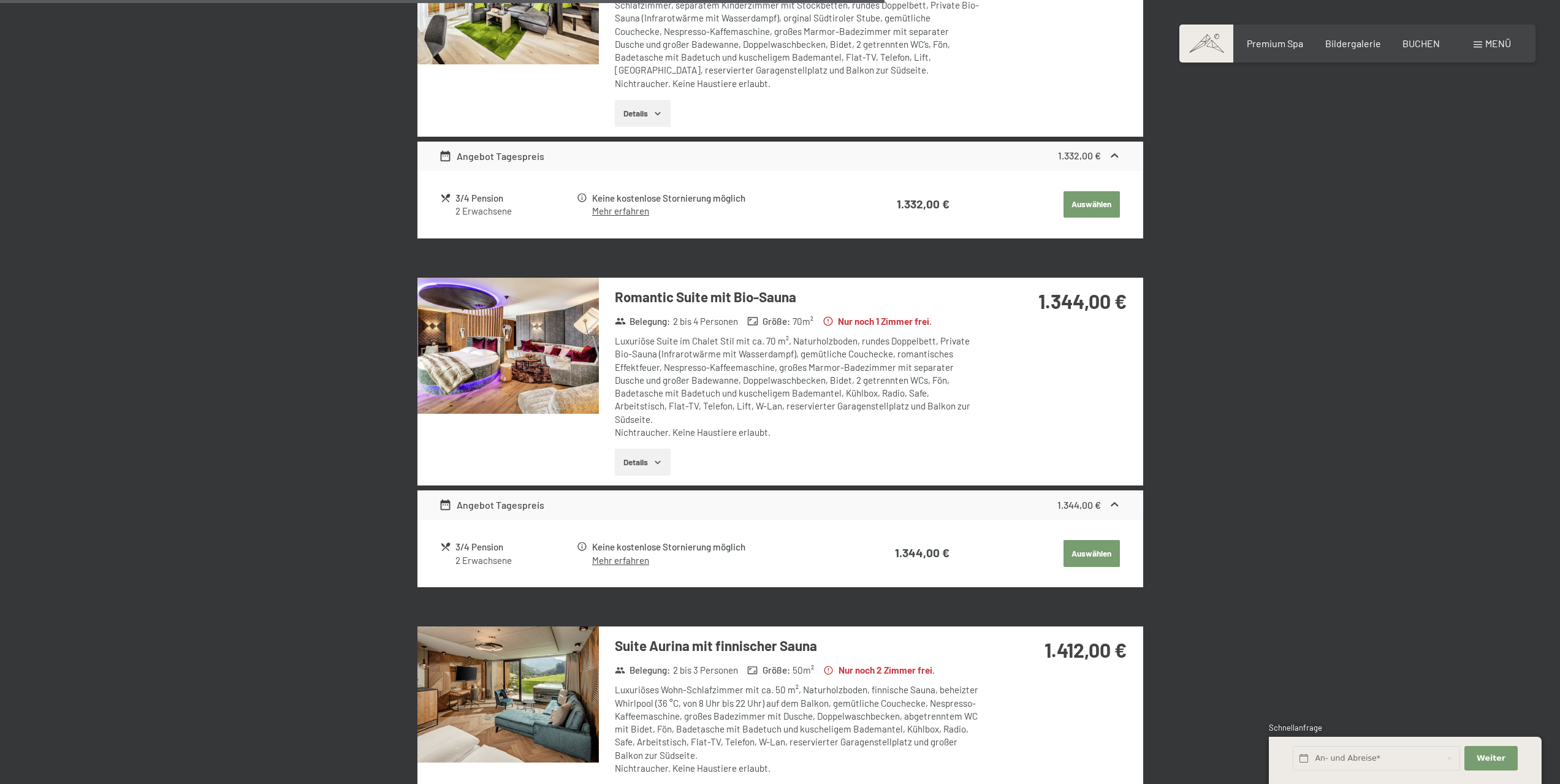
scroll to position [2069, 0]
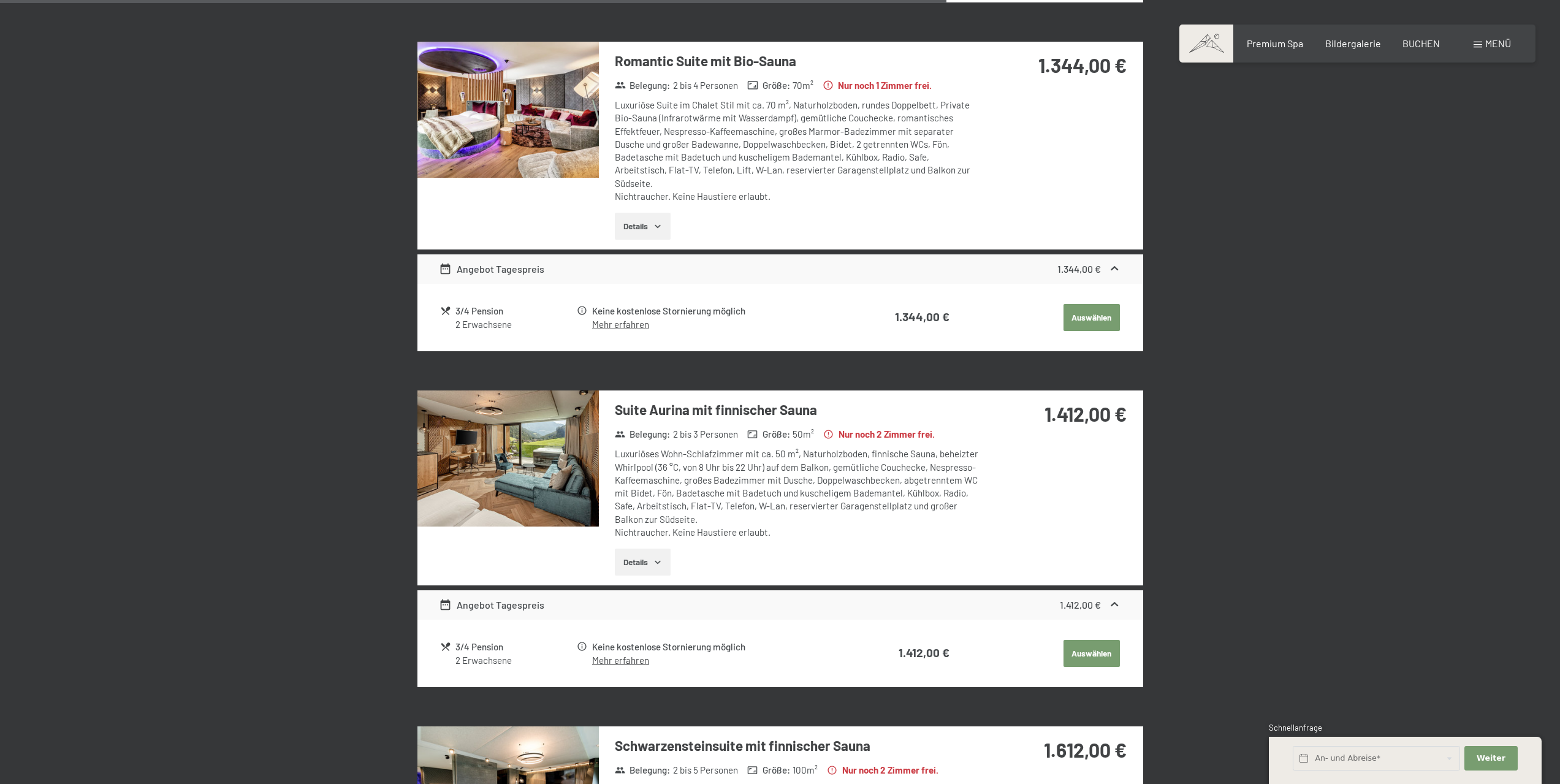
click at [728, 411] on h3 "Suite Aurina mit finnischer Sauna" at bounding box center [796, 409] width 364 height 19
click at [638, 567] on button "Details" at bounding box center [642, 562] width 56 height 27
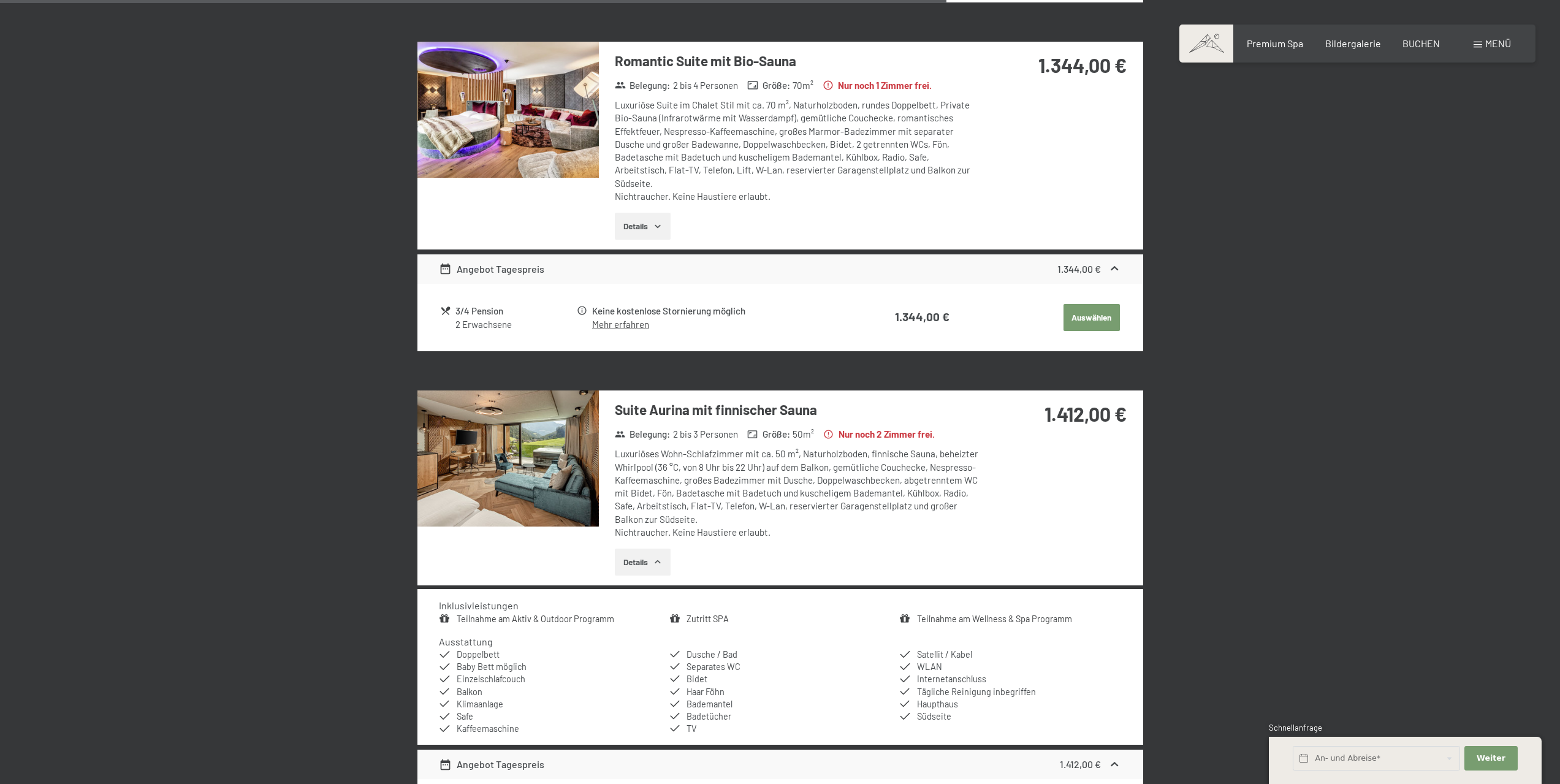
click at [654, 562] on icon "button" at bounding box center [658, 562] width 10 height 10
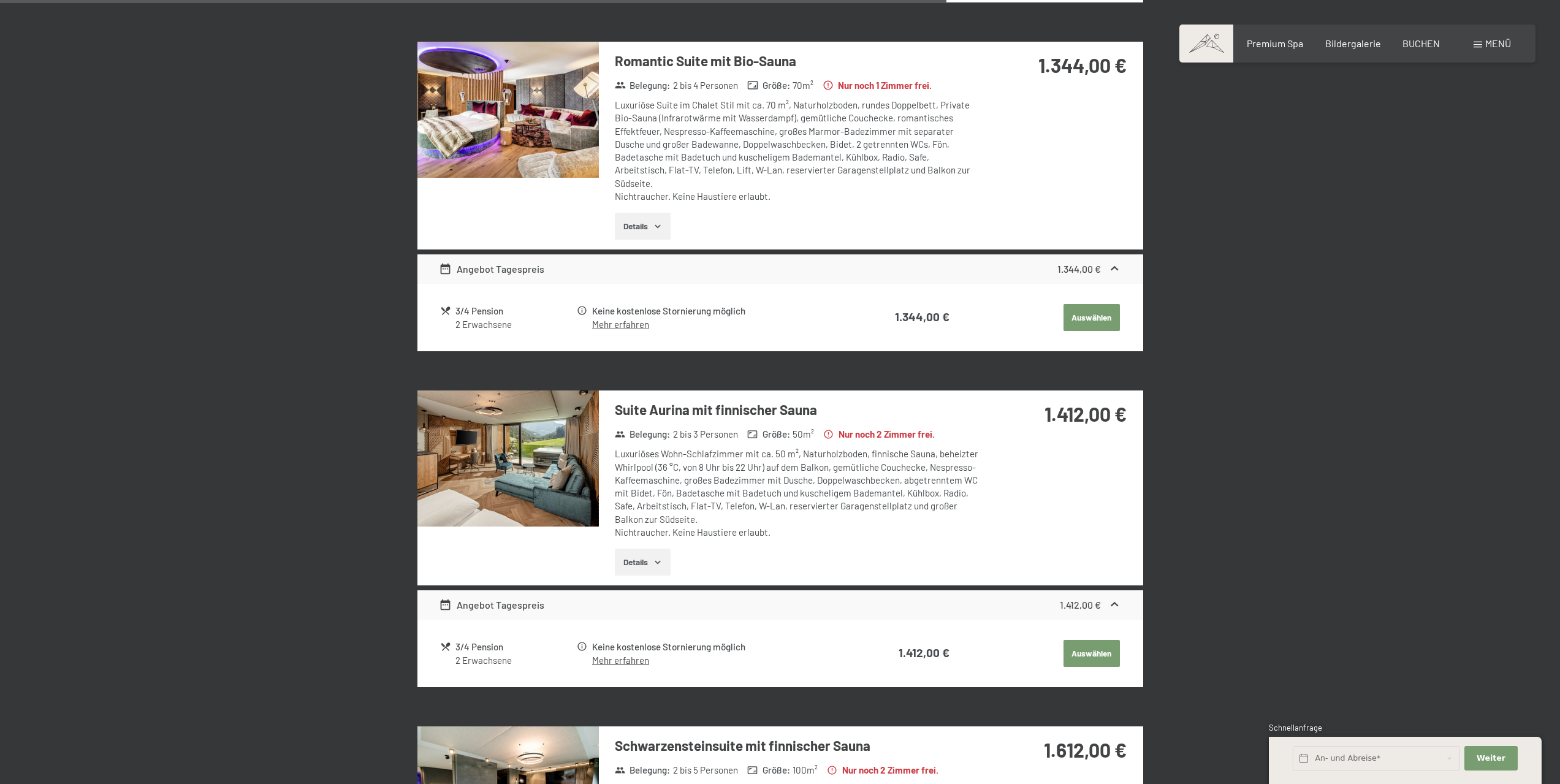
click at [654, 562] on icon "button" at bounding box center [658, 562] width 10 height 10
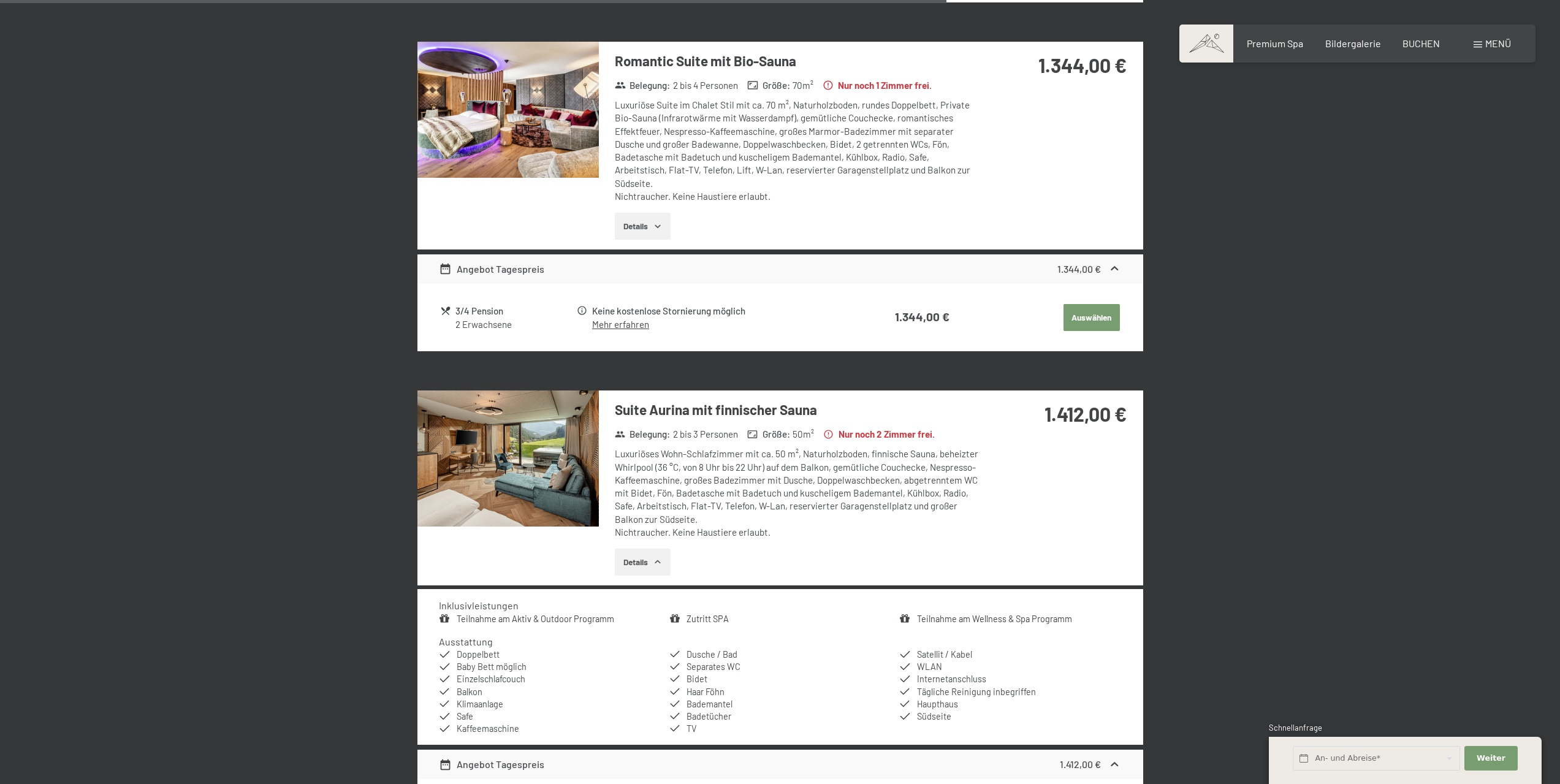
click at [579, 490] on img at bounding box center [507, 457] width 182 height 136
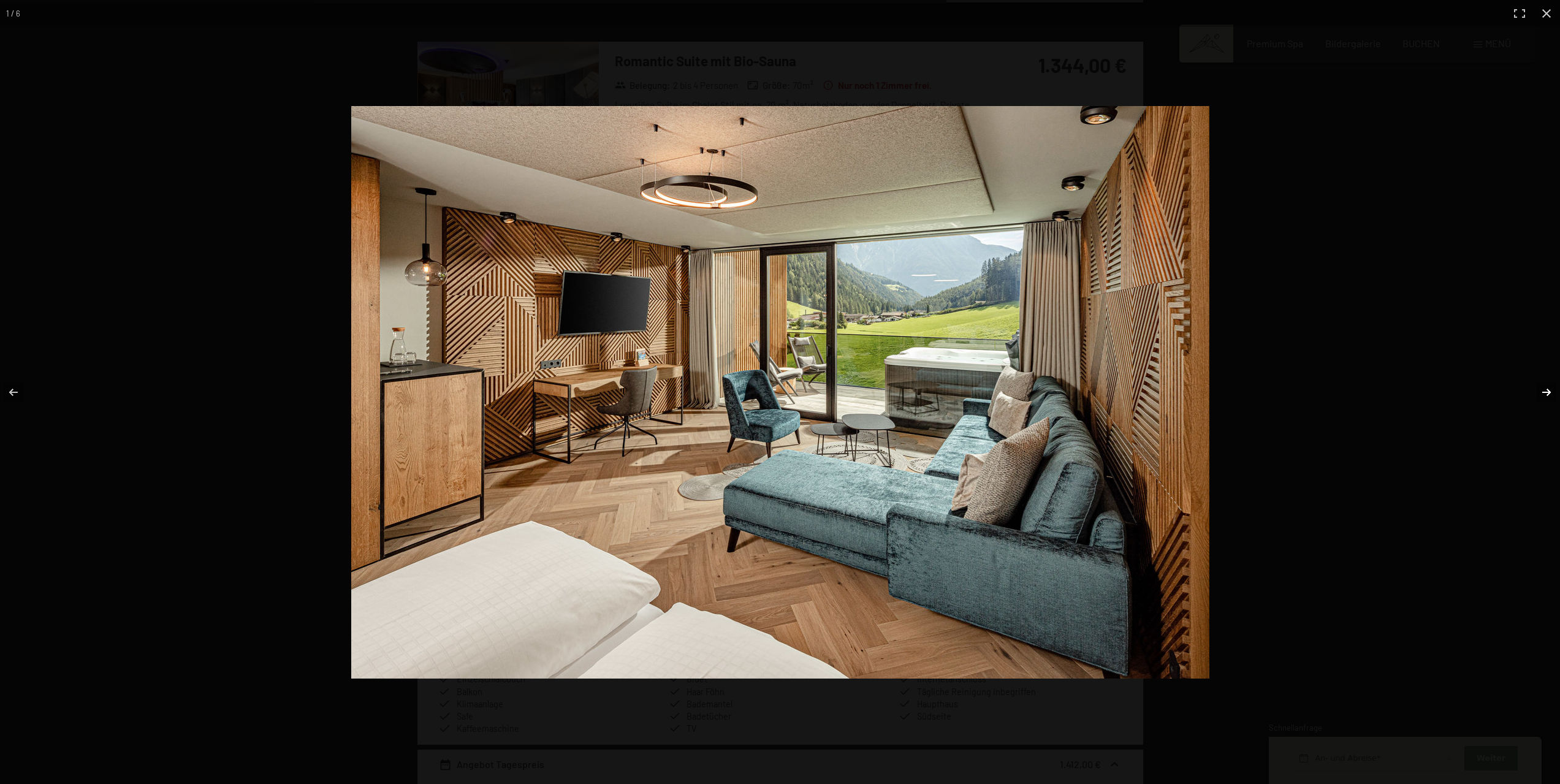
click at [1548, 390] on button "button" at bounding box center [1538, 392] width 43 height 62
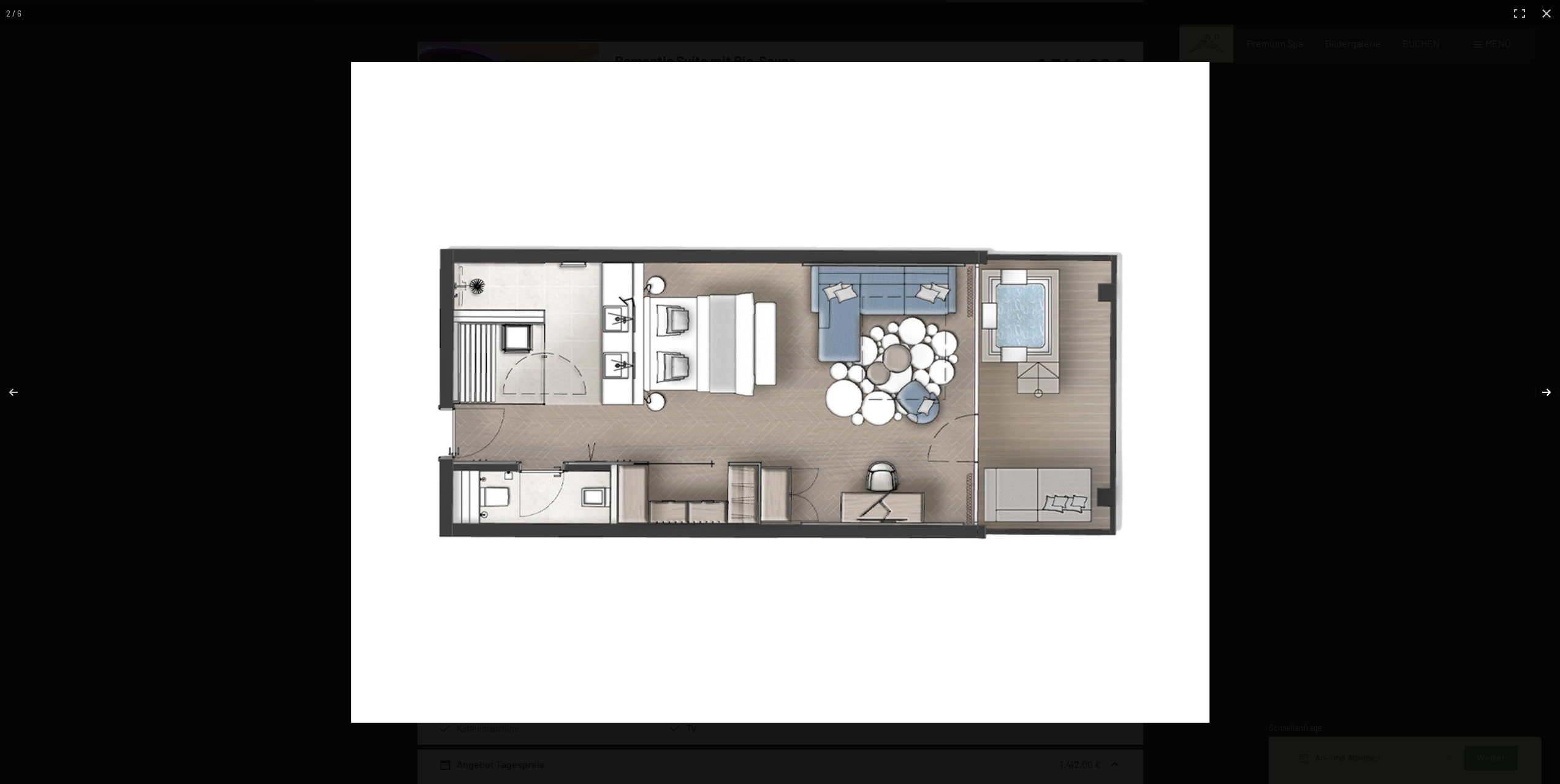
click at [1548, 390] on button "button" at bounding box center [1538, 392] width 43 height 62
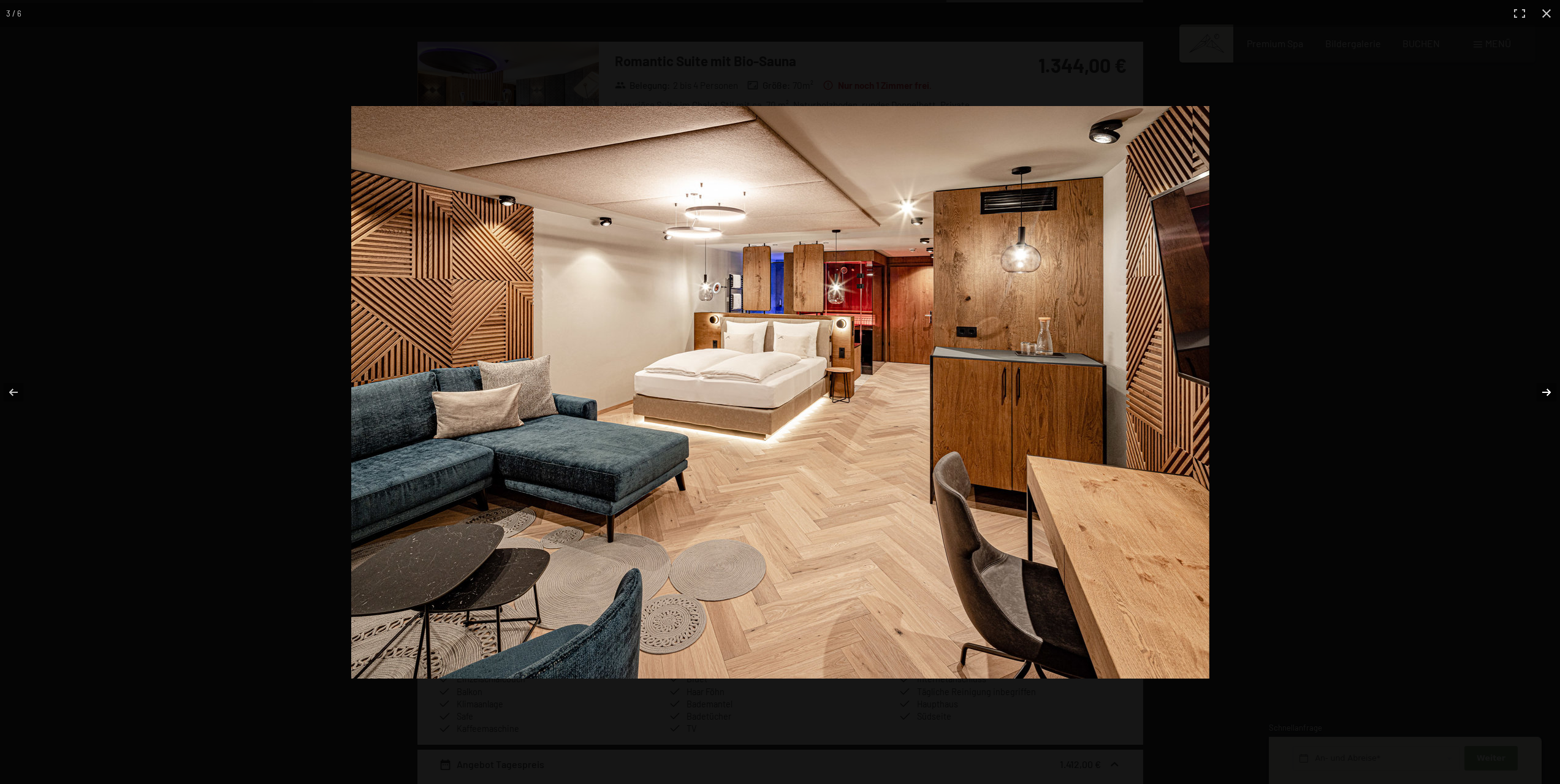
click at [1548, 390] on button "button" at bounding box center [1538, 392] width 43 height 62
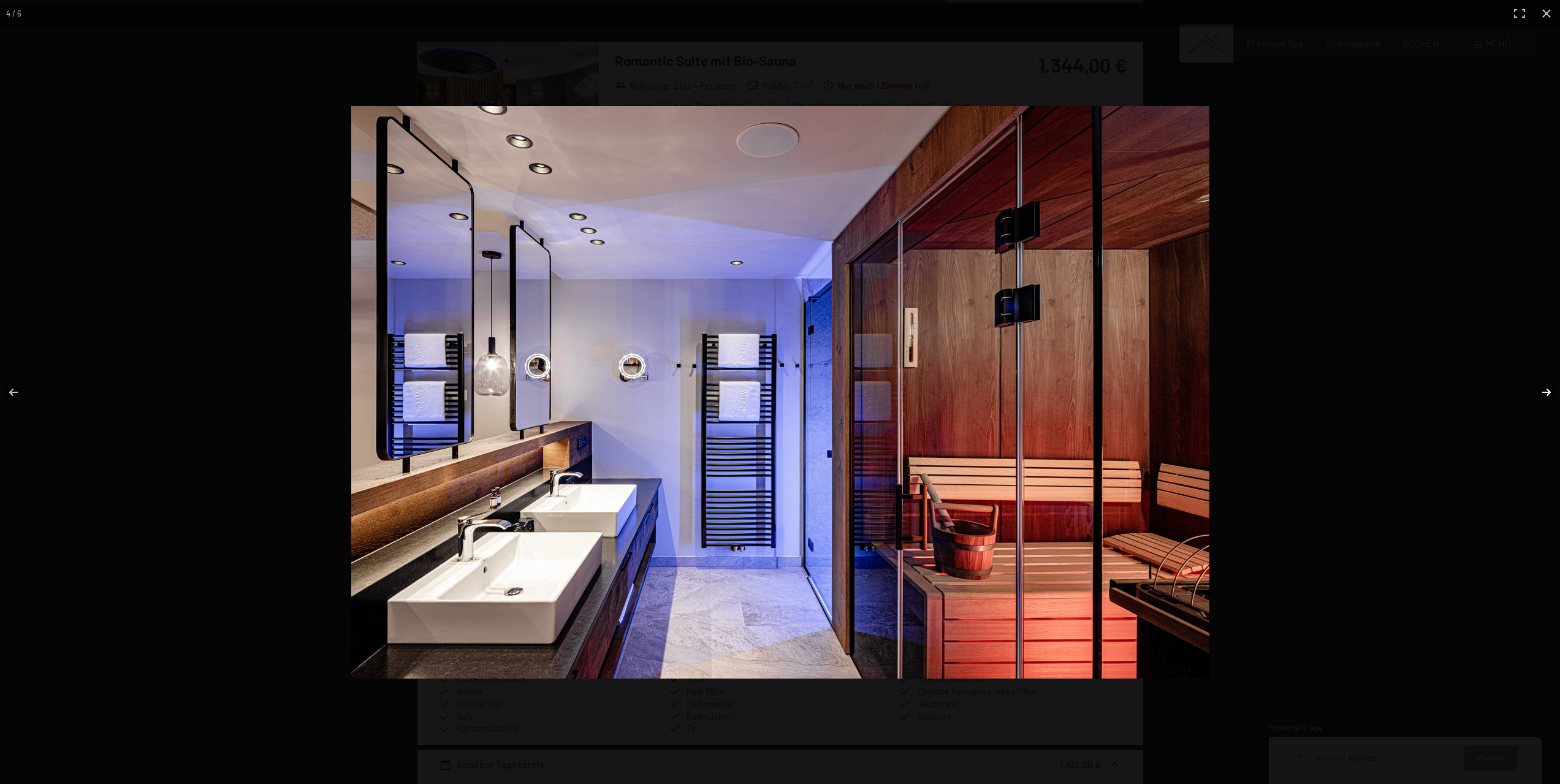
click at [1548, 390] on button "button" at bounding box center [1538, 392] width 43 height 62
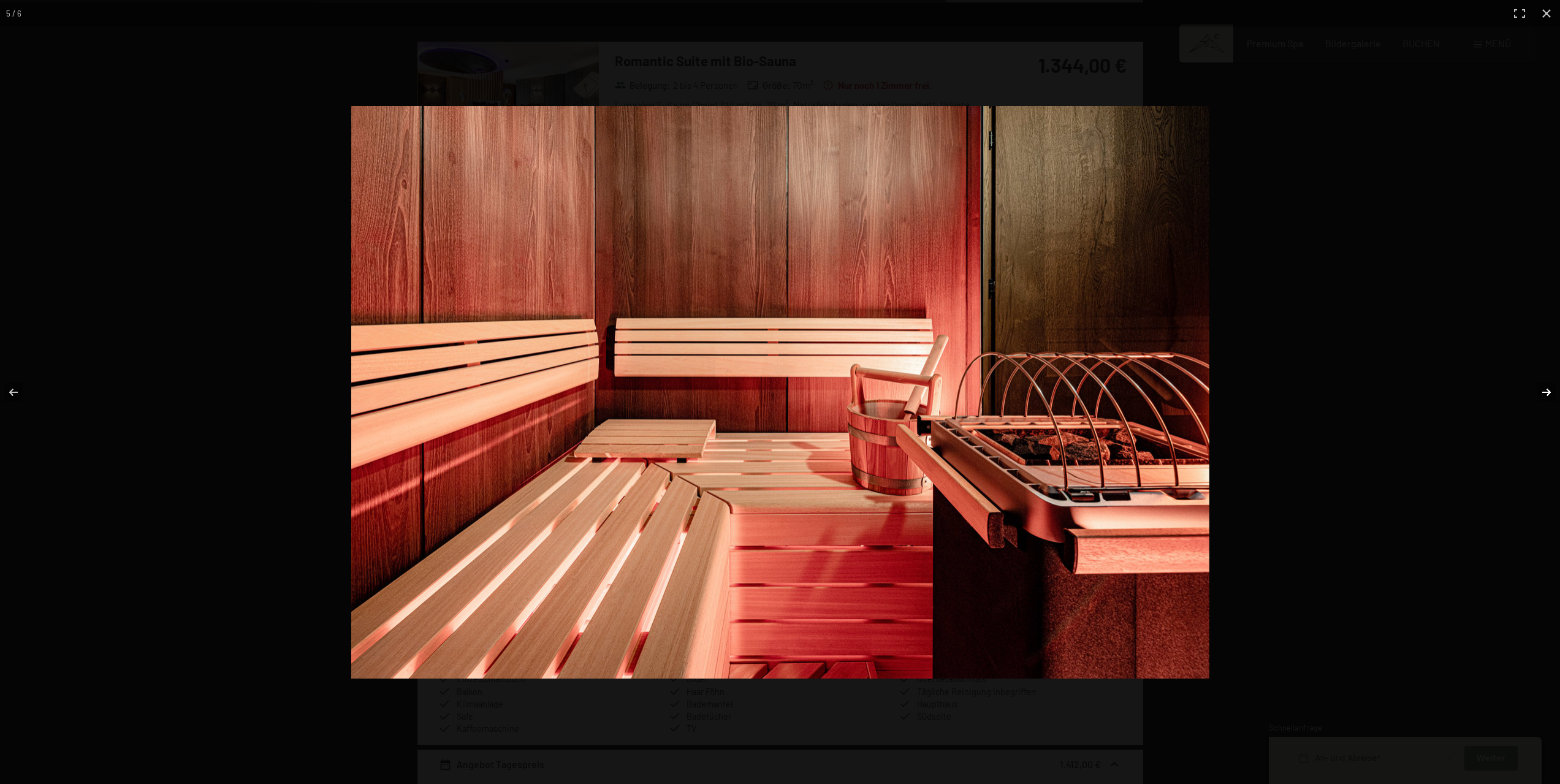
click at [1548, 390] on button "button" at bounding box center [1538, 392] width 43 height 62
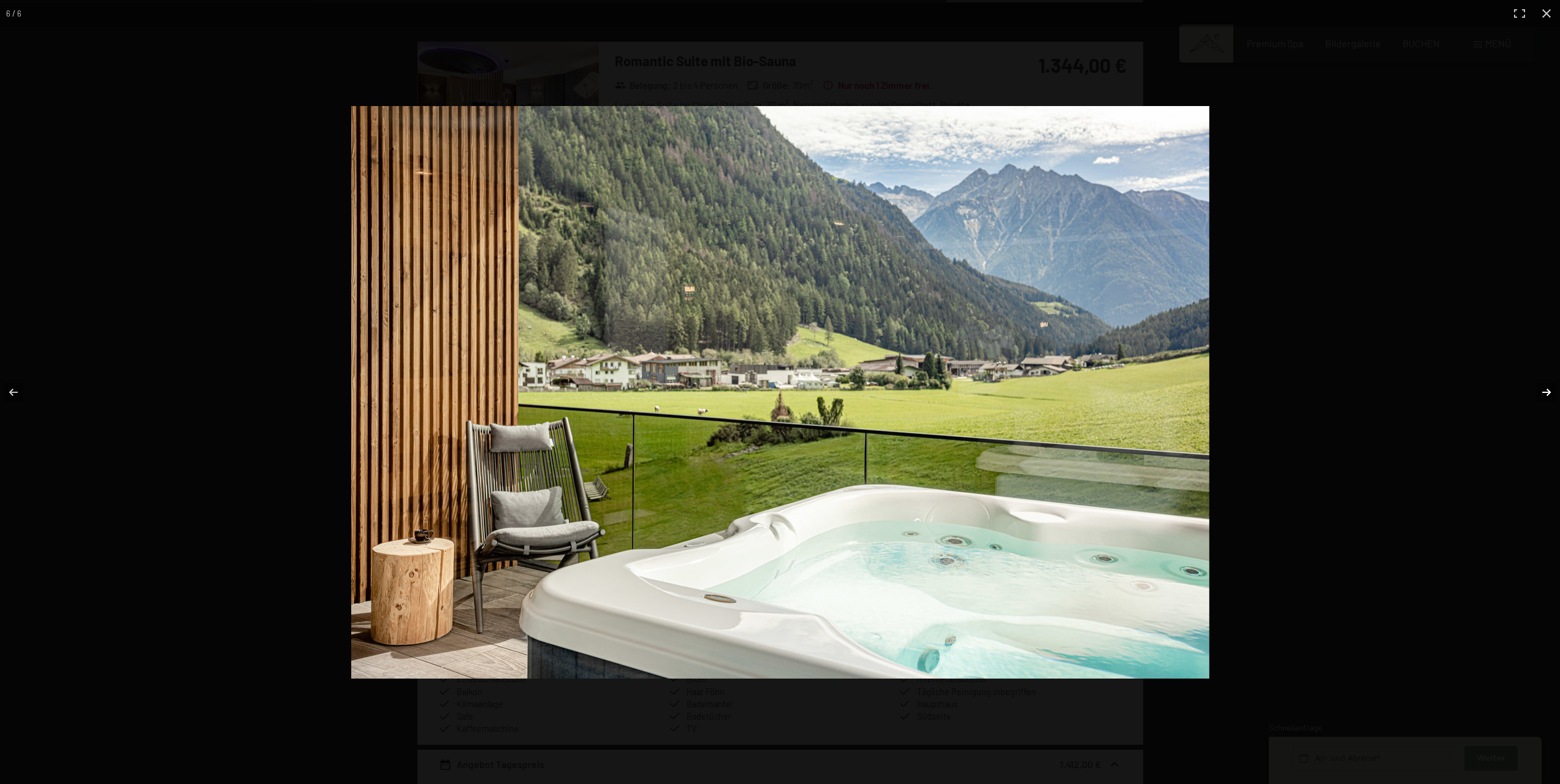
click at [1548, 390] on button "button" at bounding box center [1538, 392] width 43 height 62
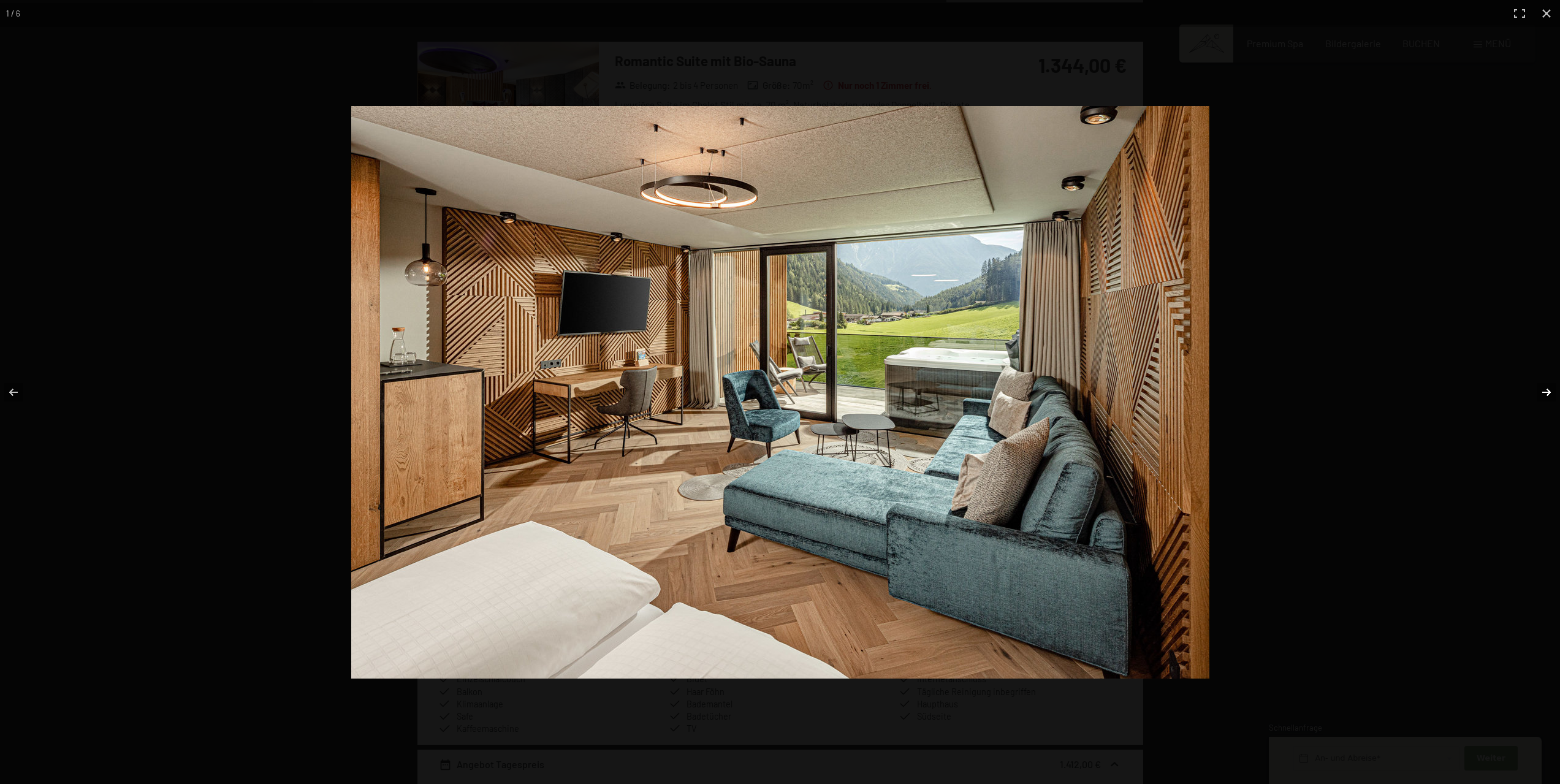
click at [1548, 390] on button "button" at bounding box center [1538, 392] width 43 height 62
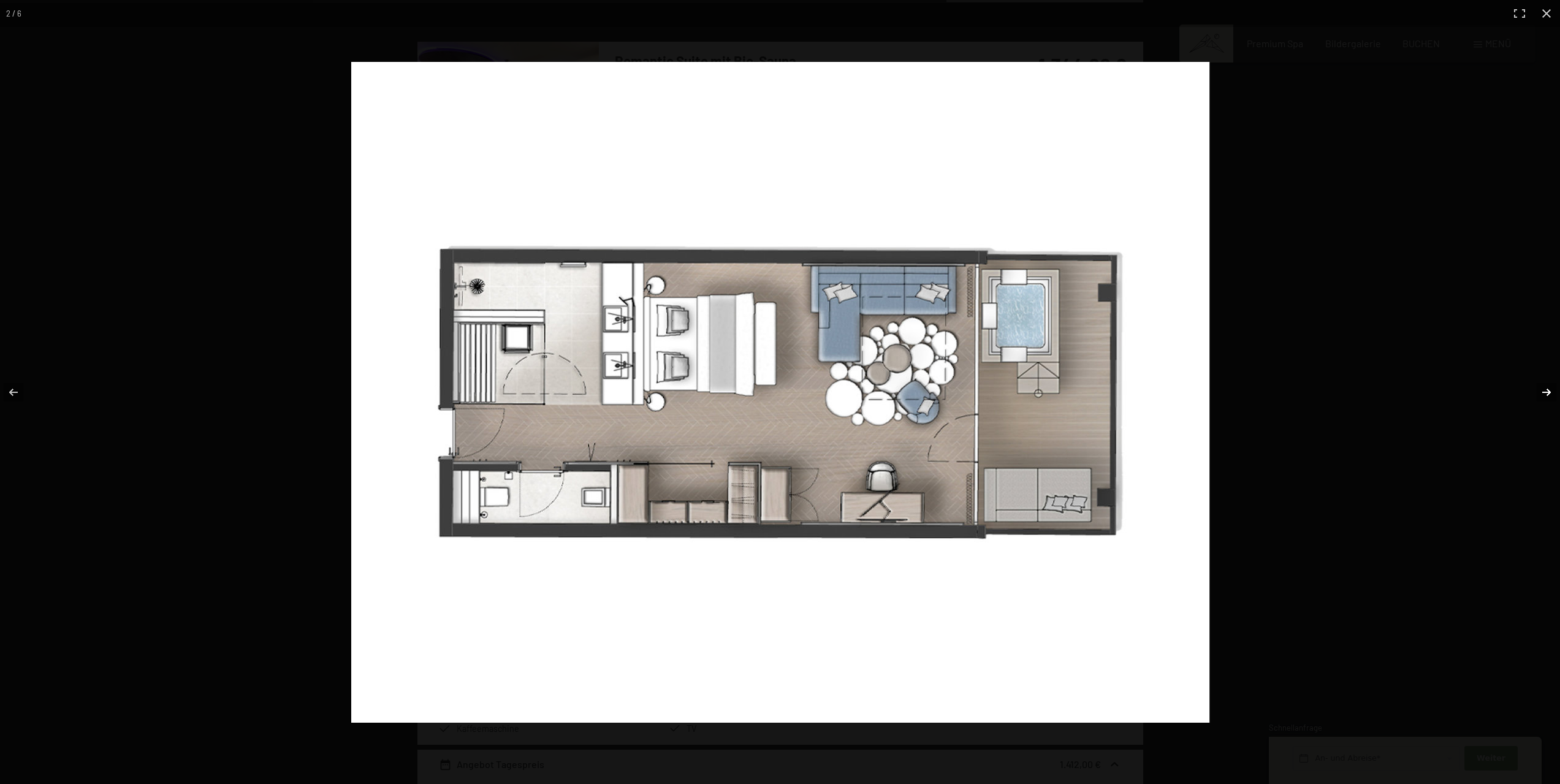
click at [1548, 390] on button "button" at bounding box center [1538, 392] width 43 height 62
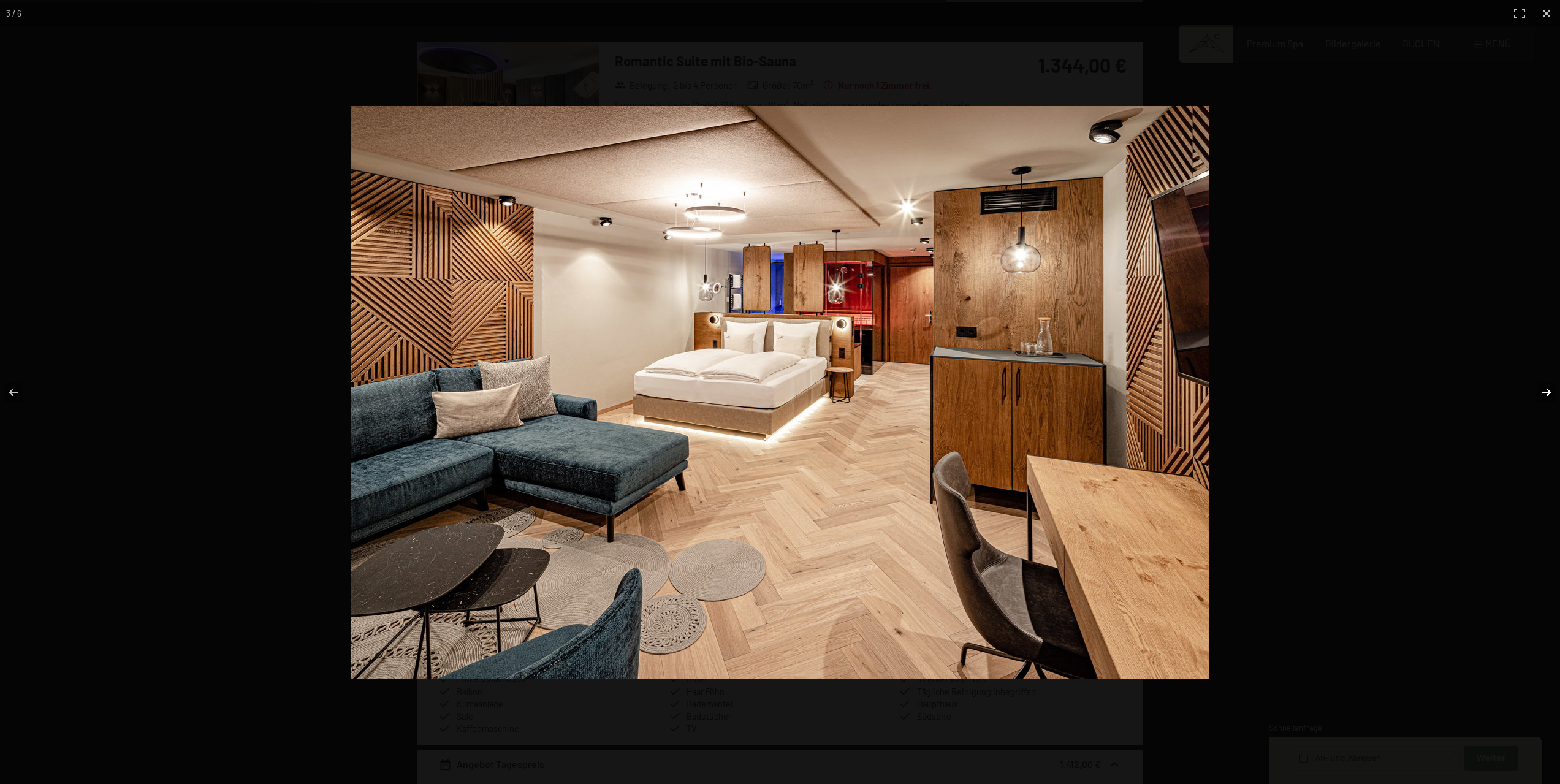
click at [1548, 390] on button "button" at bounding box center [1538, 392] width 43 height 62
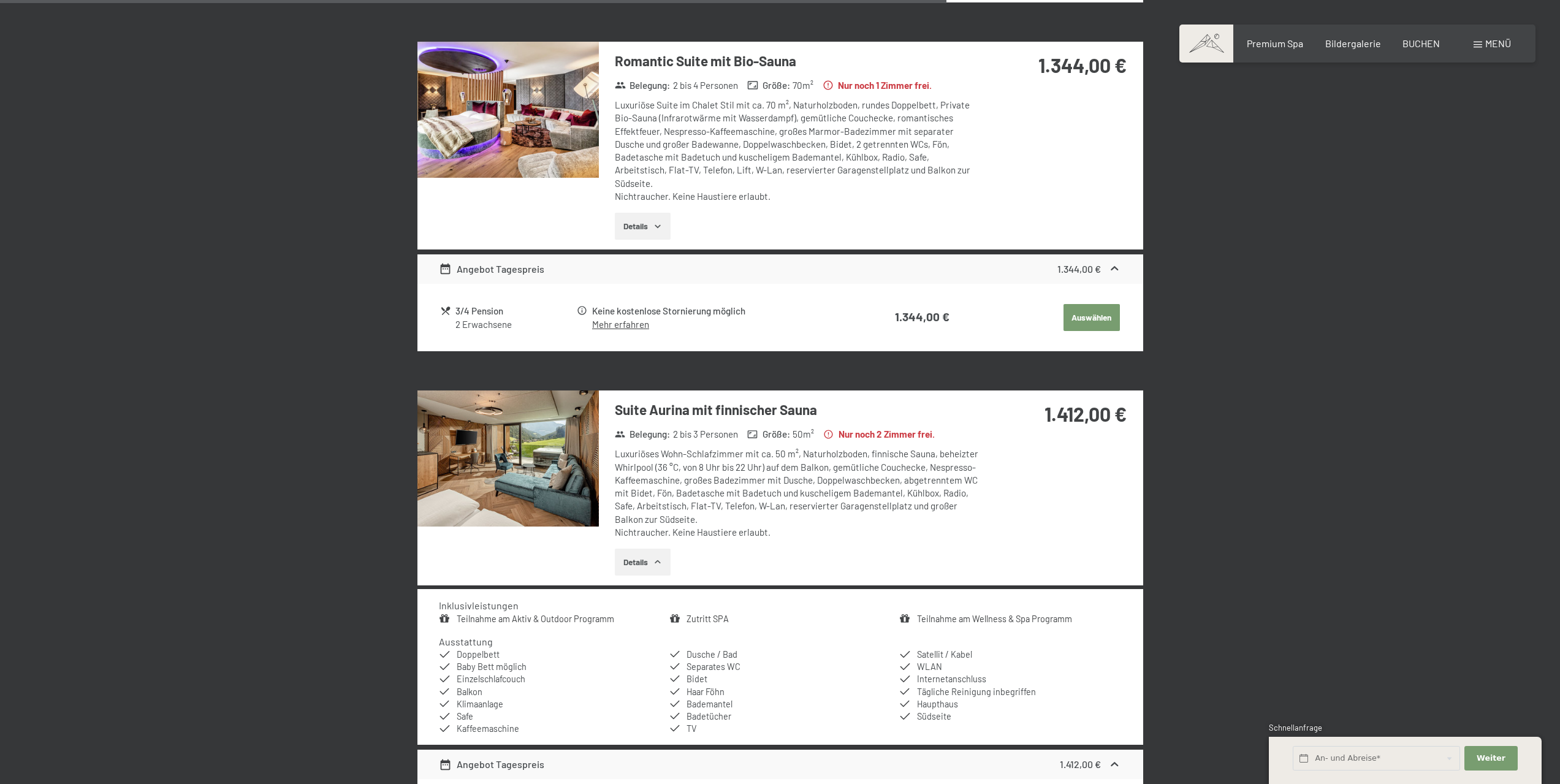
click at [0, 0] on button "button" at bounding box center [0, 0] width 0 height 0
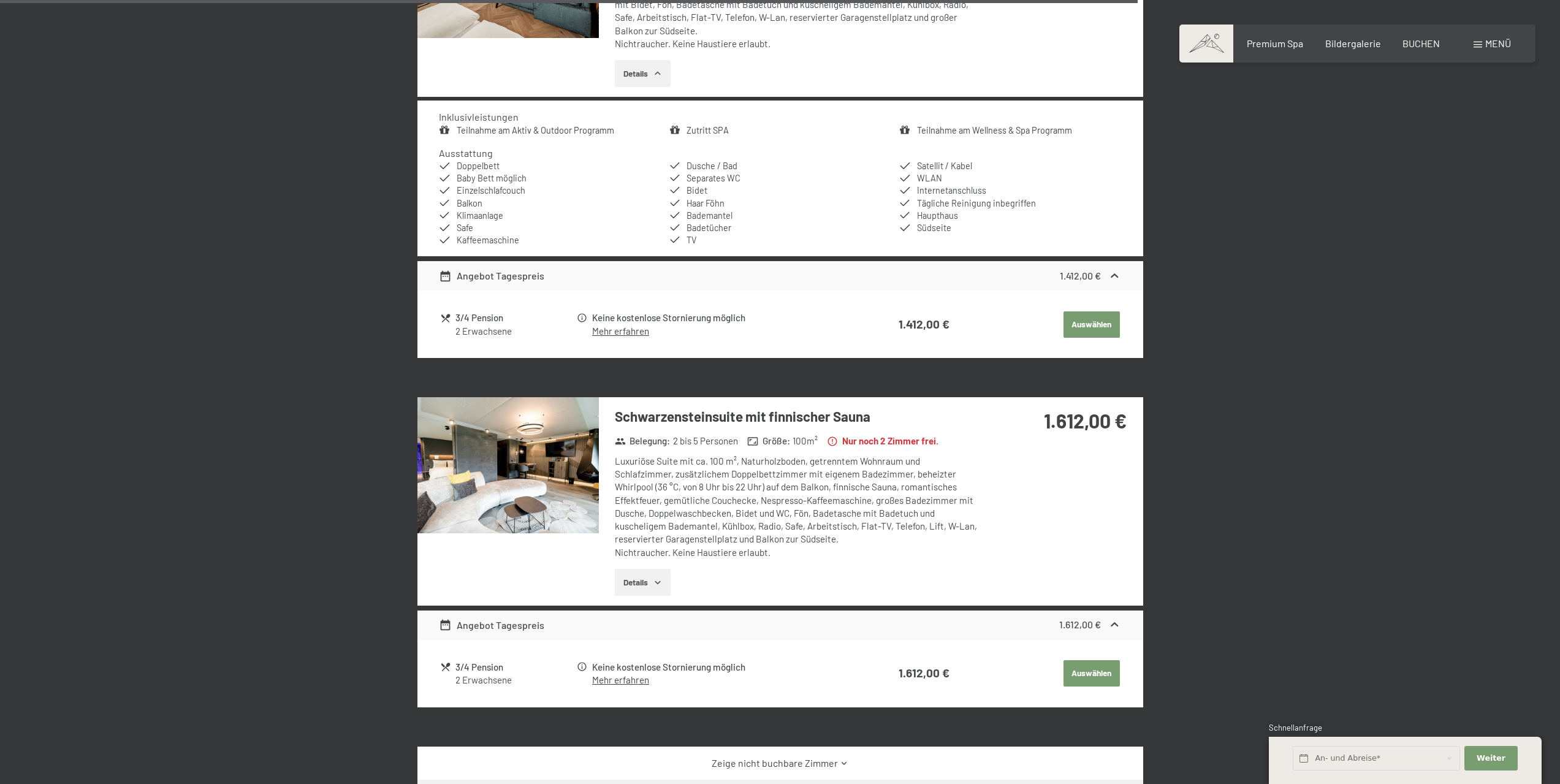
scroll to position [2621, 0]
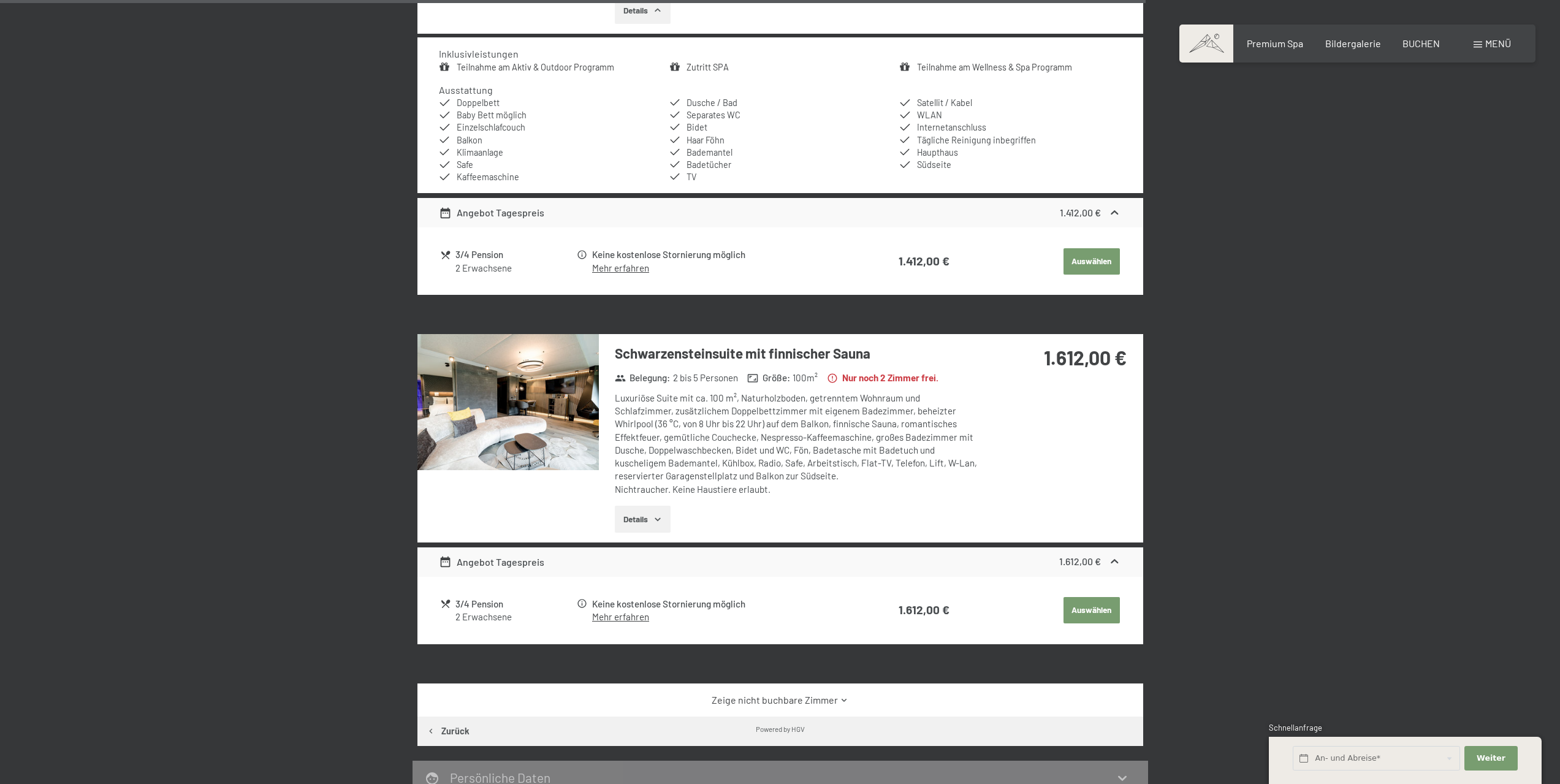
drag, startPoint x: 652, startPoint y: 336, endPoint x: 649, endPoint y: 360, distance: 24.2
click at [653, 337] on div "Schwarzensteinsuite mit finnischer Sauna Belegung : 2 bis 5 Personen Größe : 10…" at bounding box center [789, 438] width 381 height 207
click at [440, 374] on img at bounding box center [507, 402] width 182 height 136
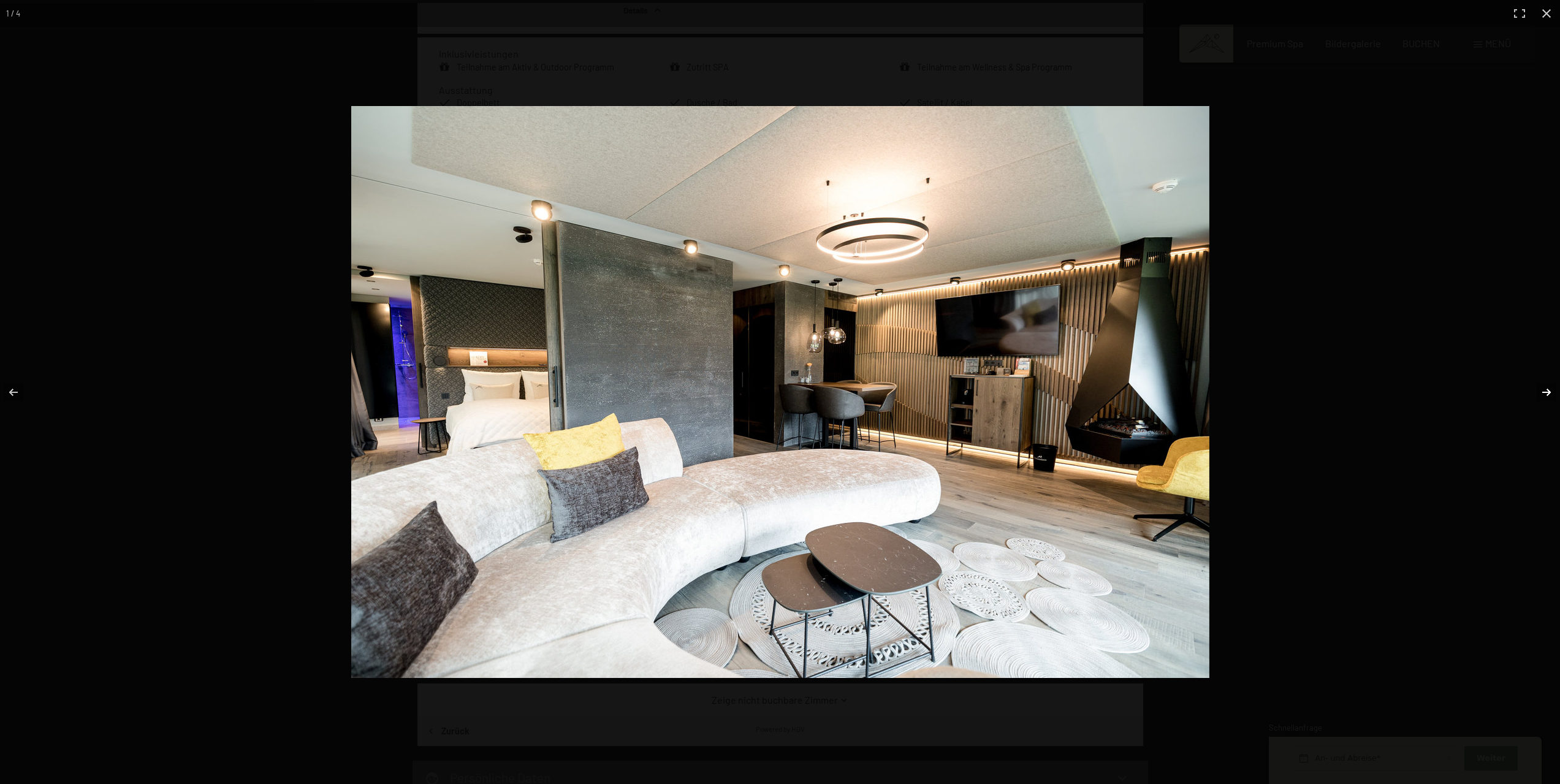
click at [1545, 393] on button "button" at bounding box center [1538, 392] width 43 height 62
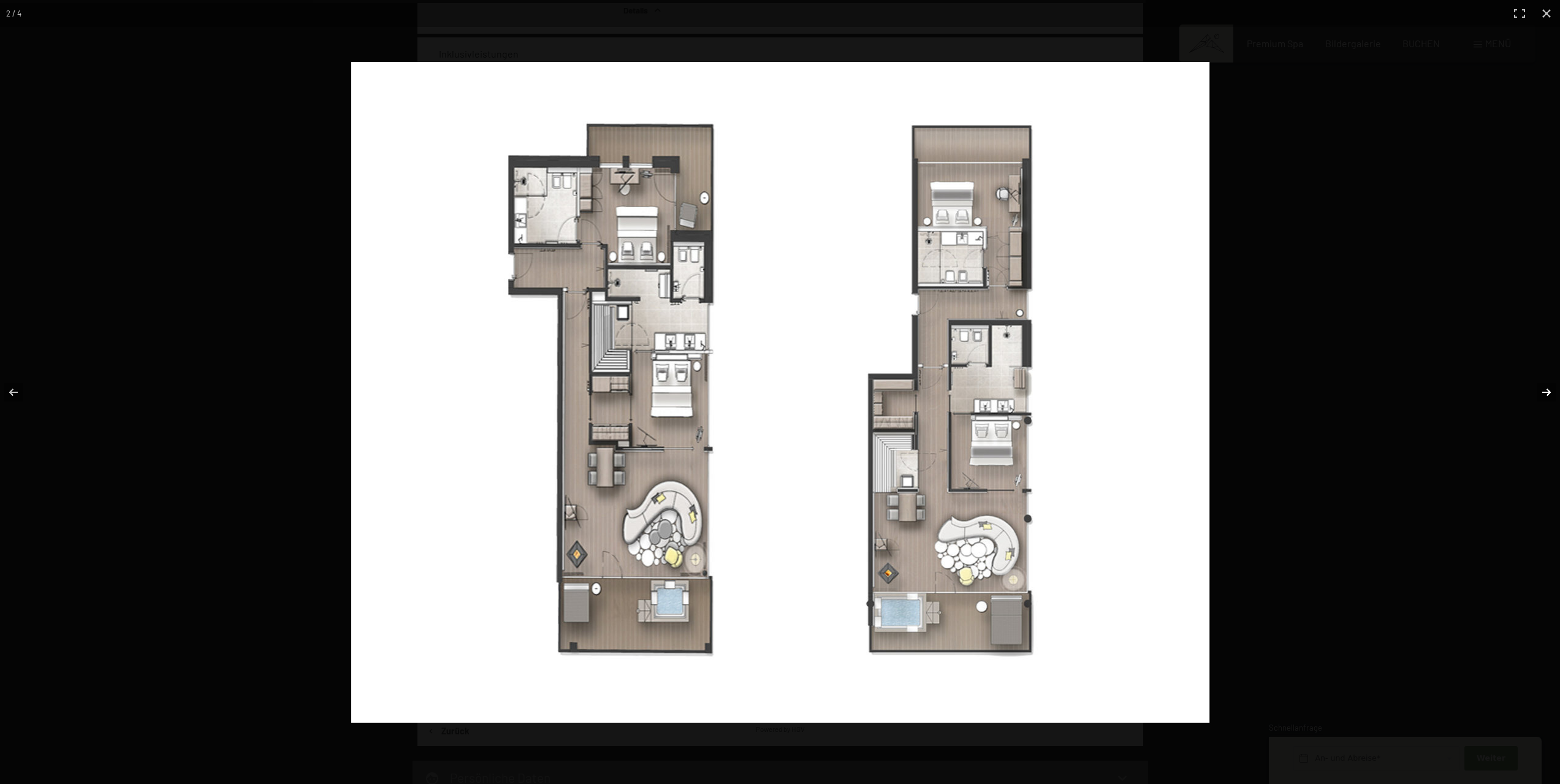
click at [1545, 393] on button "button" at bounding box center [1538, 392] width 43 height 62
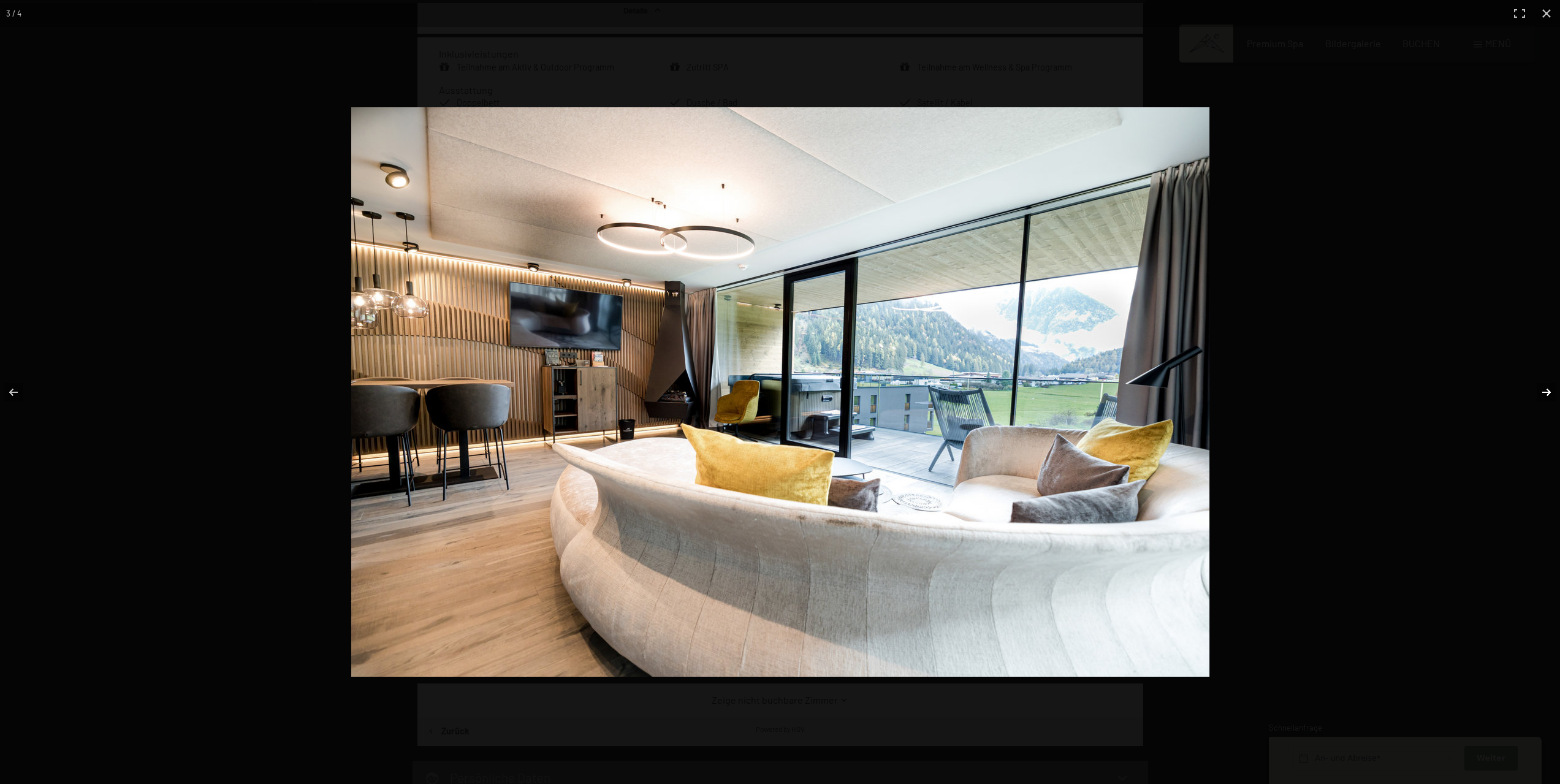
click at [1545, 393] on button "button" at bounding box center [1538, 392] width 43 height 62
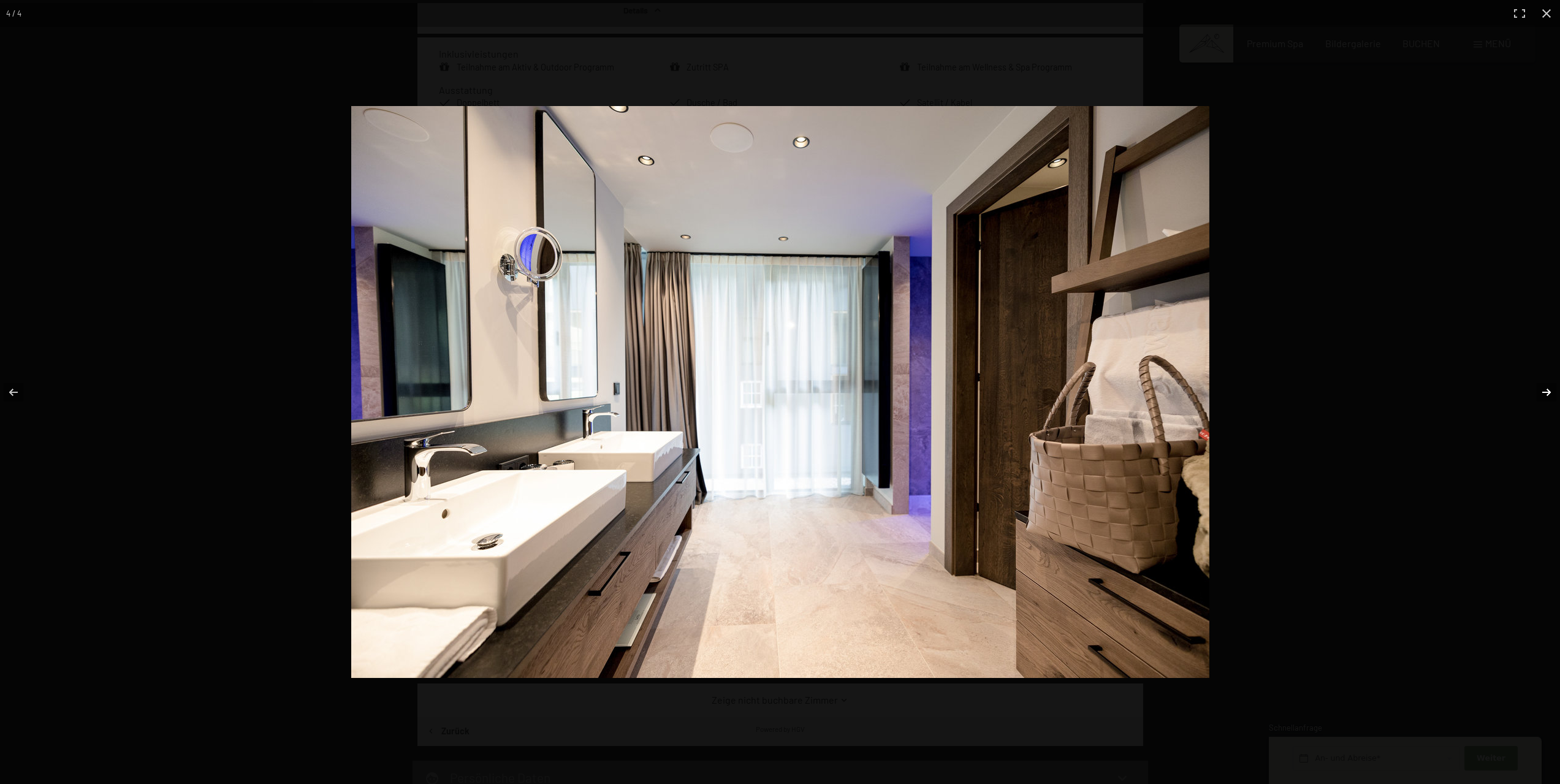
click at [1546, 393] on button "button" at bounding box center [1538, 392] width 43 height 62
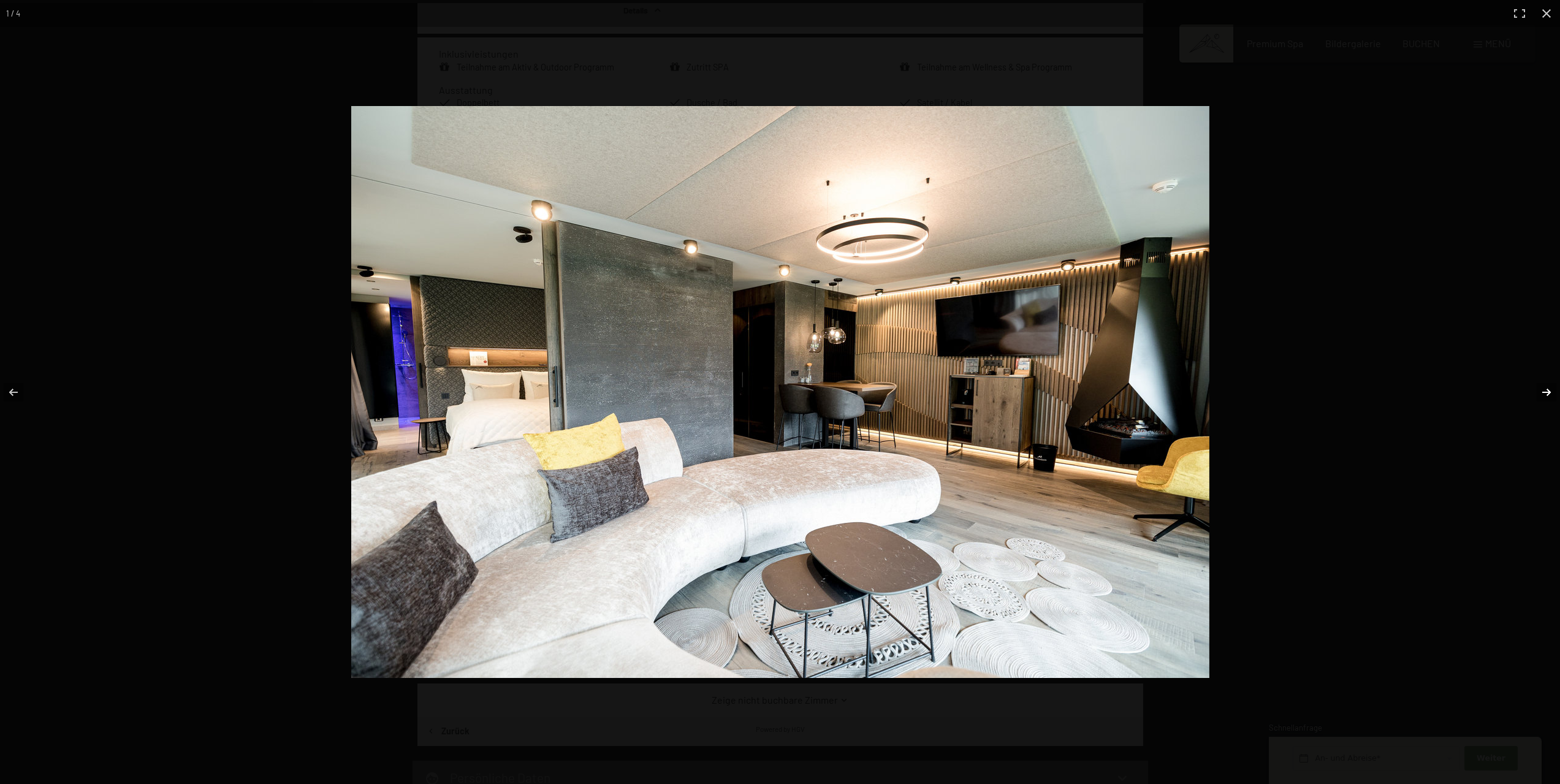
click at [1546, 393] on button "button" at bounding box center [1538, 392] width 43 height 62
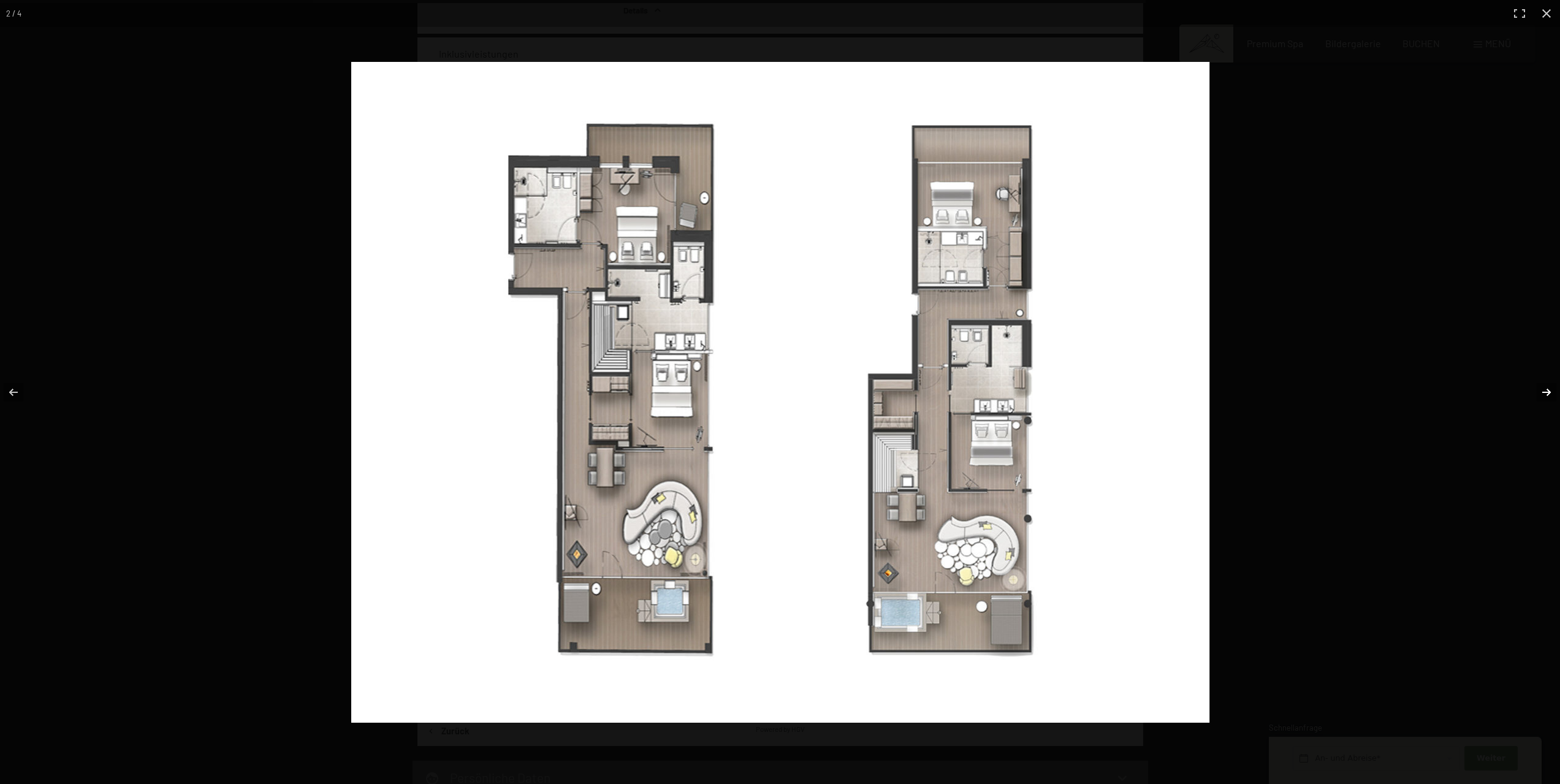
click at [1546, 393] on button "button" at bounding box center [1538, 392] width 43 height 62
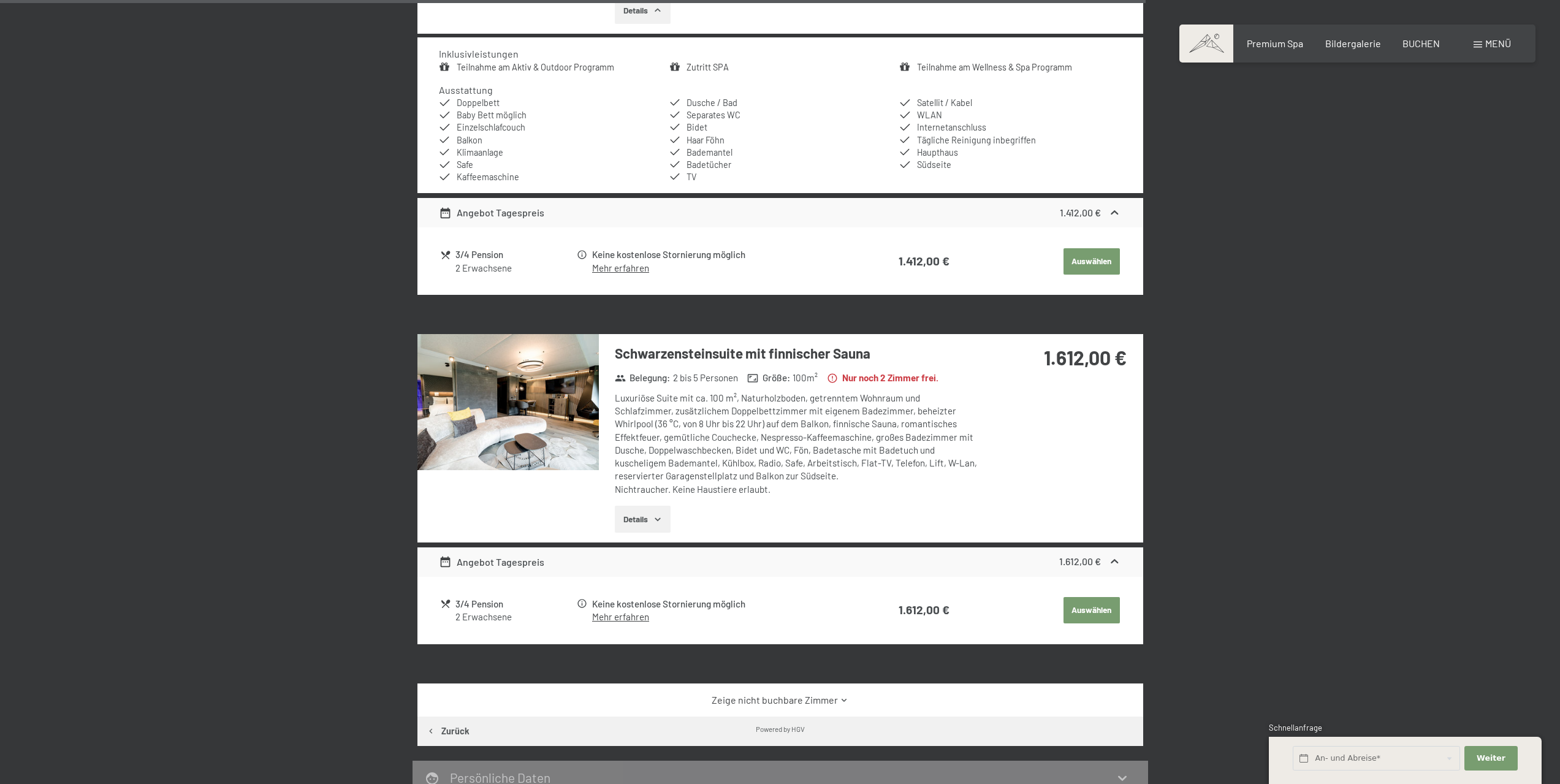
click at [0, 0] on button "button" at bounding box center [0, 0] width 0 height 0
